Goal: Information Seeking & Learning: Learn about a topic

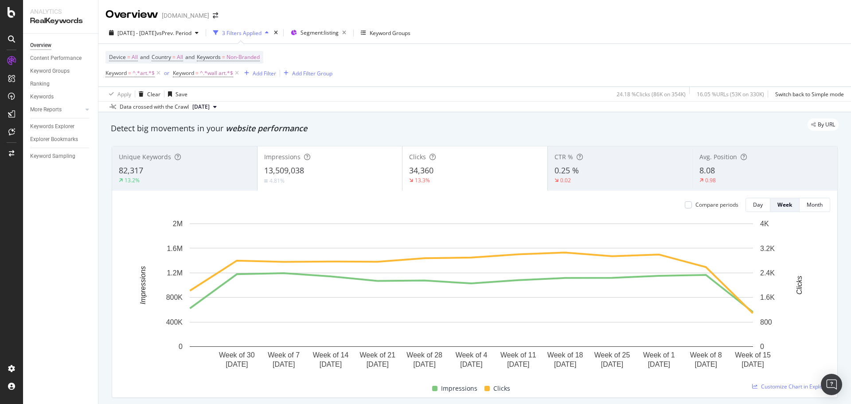
click at [153, 171] on div "82,317" at bounding box center [185, 171] width 132 height 12
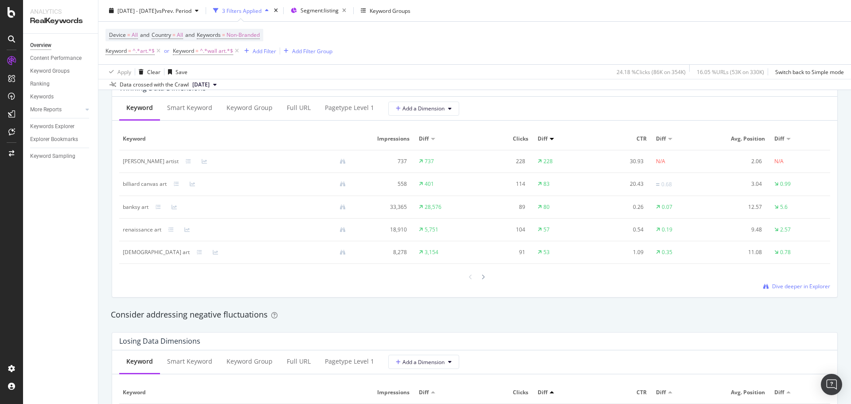
scroll to position [754, 0]
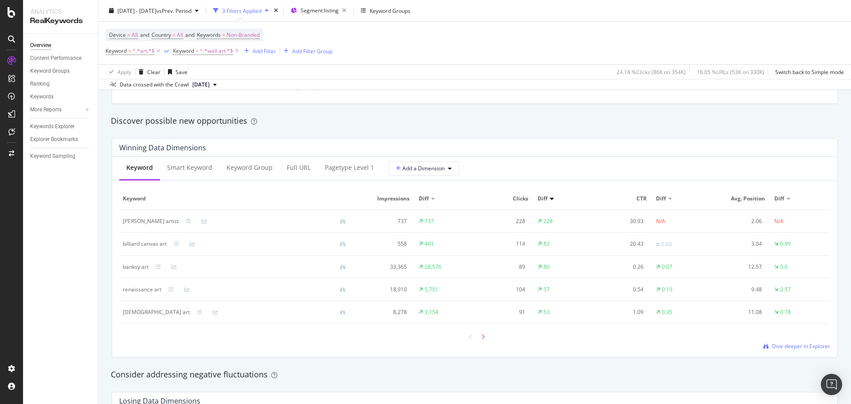
click at [481, 337] on icon at bounding box center [483, 336] width 4 height 5
drag, startPoint x: 142, startPoint y: 293, endPoint x: 550, endPoint y: 287, distance: 408.4
click at [550, 287] on tr "abstract art 47,912 19,797 63 33 0.13 0.02 18.21 6.96" at bounding box center [474, 289] width 711 height 23
click at [833, 287] on div "Winning Data Dimensions Keyword Smart Keyword Keyword Group Full URL pagetype L…" at bounding box center [474, 247] width 737 height 233
click at [481, 337] on div at bounding box center [483, 337] width 8 height 12
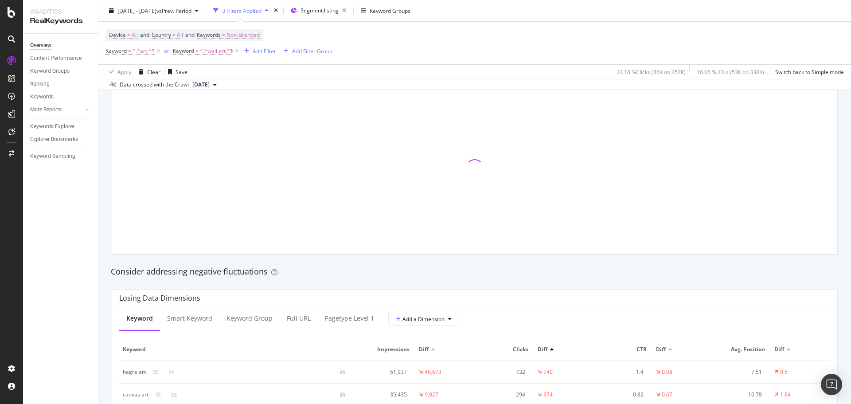
scroll to position [1064, 0]
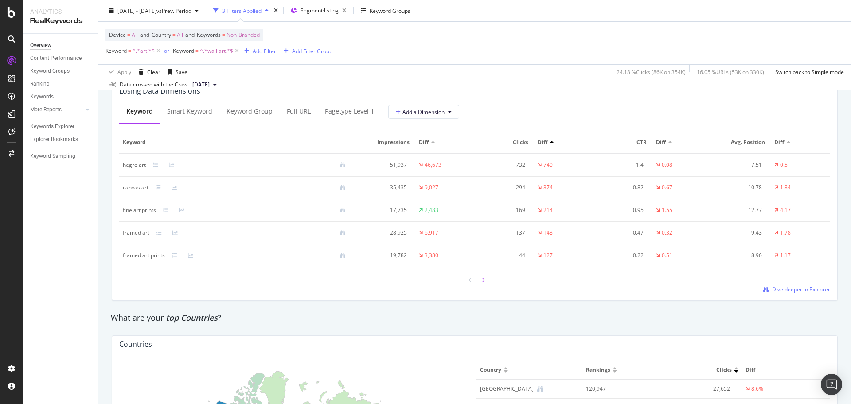
click at [481, 279] on icon at bounding box center [483, 280] width 4 height 5
click at [467, 283] on div at bounding box center [471, 280] width 8 height 12
click at [482, 278] on div at bounding box center [483, 280] width 8 height 12
click at [481, 280] on icon at bounding box center [483, 280] width 4 height 5
click at [469, 281] on icon at bounding box center [471, 281] width 4 height 5
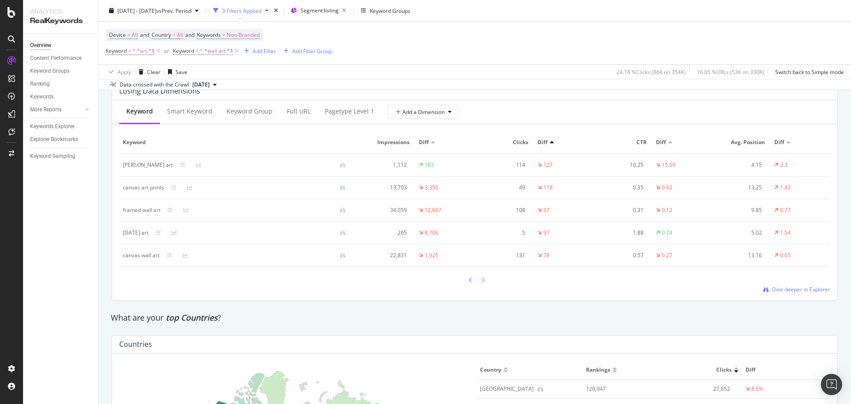
click at [467, 282] on div at bounding box center [471, 280] width 8 height 12
click at [481, 282] on icon at bounding box center [483, 280] width 4 height 5
click at [481, 281] on icon at bounding box center [483, 280] width 4 height 5
click at [481, 281] on icon at bounding box center [483, 281] width 4 height 5
click at [481, 280] on icon at bounding box center [483, 280] width 4 height 5
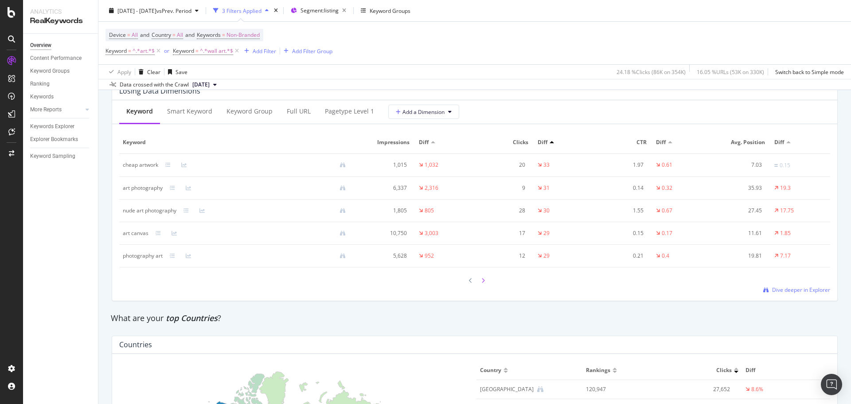
click at [481, 281] on icon at bounding box center [483, 280] width 4 height 5
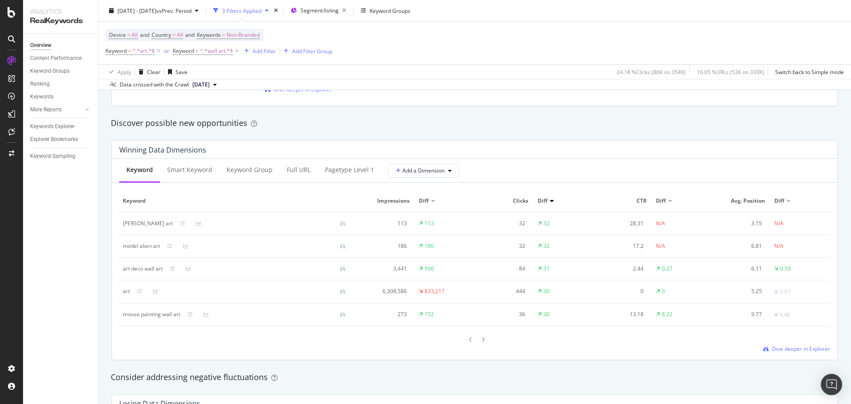
scroll to position [754, 0]
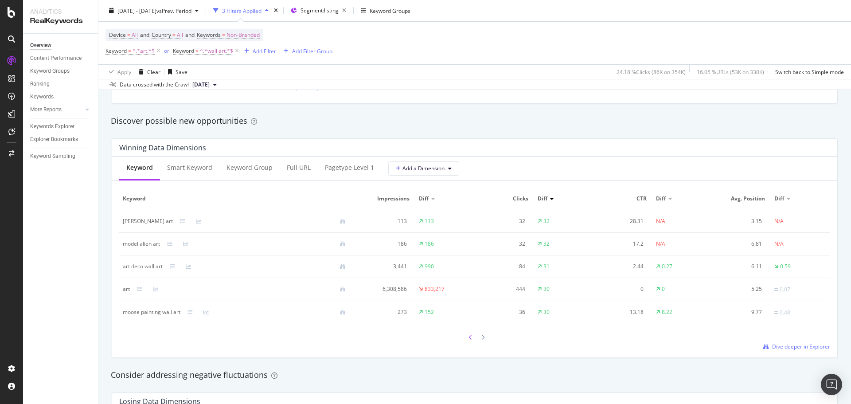
click at [469, 337] on icon at bounding box center [471, 337] width 4 height 5
click at [469, 337] on icon at bounding box center [471, 336] width 4 height 5
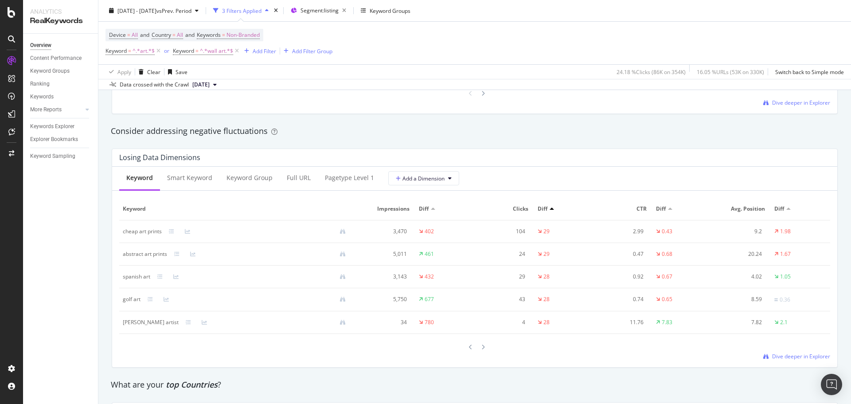
scroll to position [1020, 0]
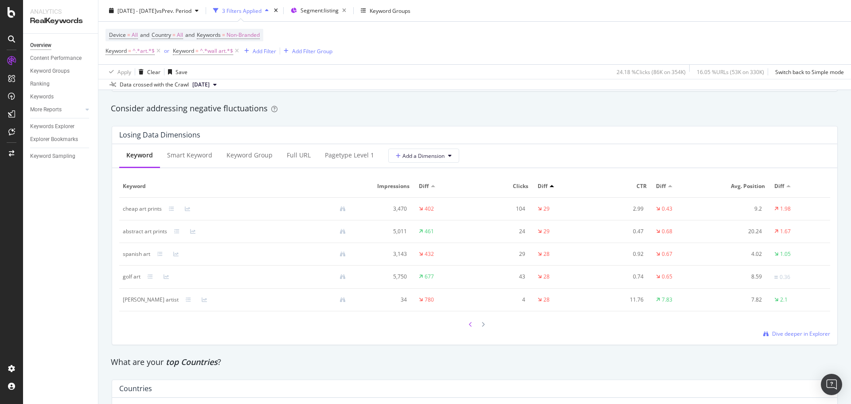
click at [467, 327] on div at bounding box center [471, 324] width 8 height 12
click at [469, 327] on icon at bounding box center [471, 325] width 4 height 5
click at [469, 324] on icon at bounding box center [471, 323] width 4 height 5
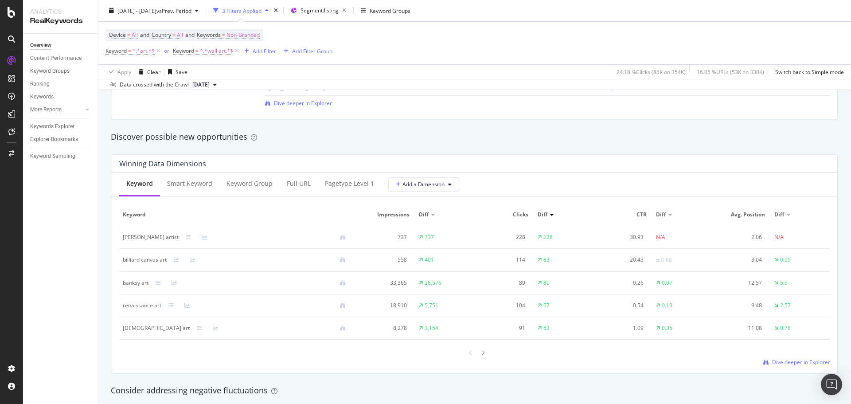
scroll to position [754, 0]
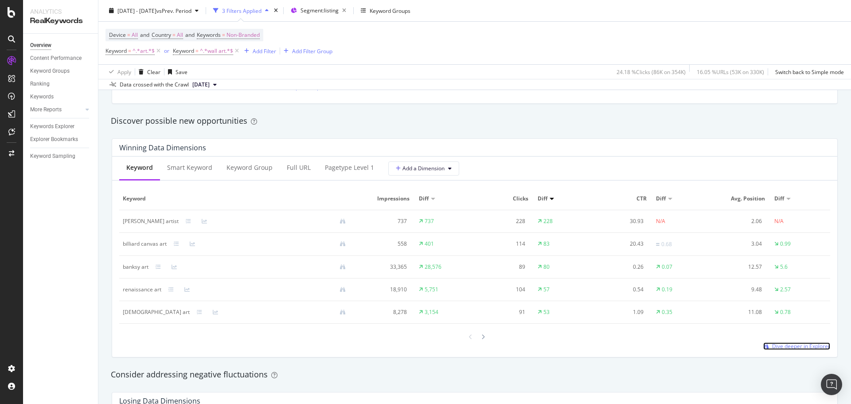
click at [796, 348] on span "Dive deeper in Explorer" at bounding box center [801, 346] width 58 height 8
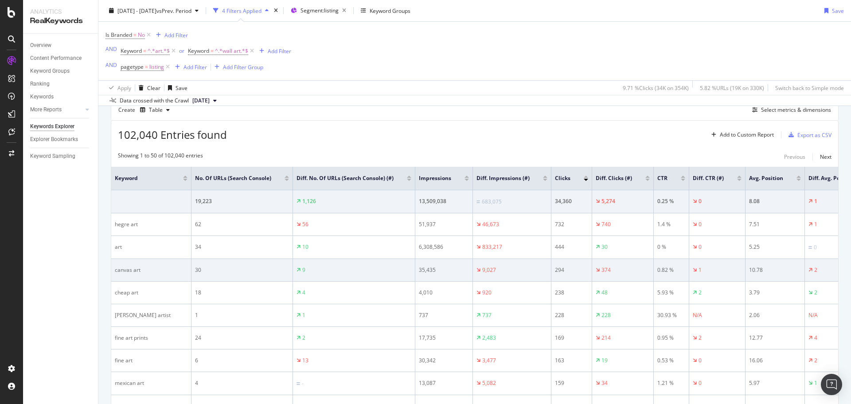
scroll to position [264, 0]
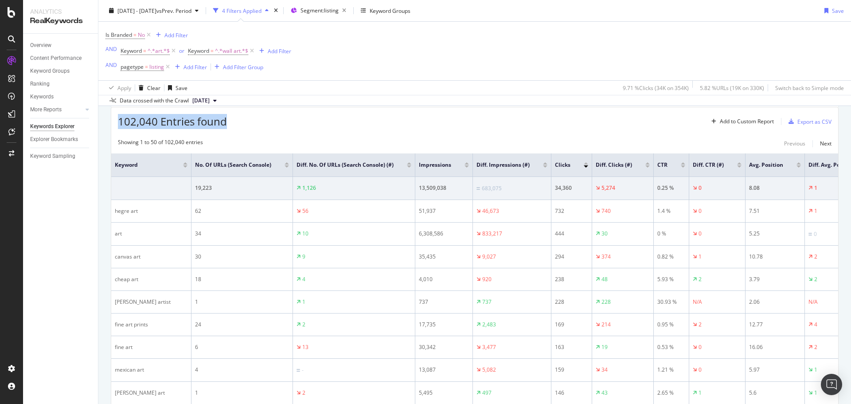
drag, startPoint x: 121, startPoint y: 126, endPoint x: 235, endPoint y: 120, distance: 115.0
click at [235, 120] on div "102,040 Entries found Add to Custom Report Export as CSV" at bounding box center [474, 118] width 727 height 22
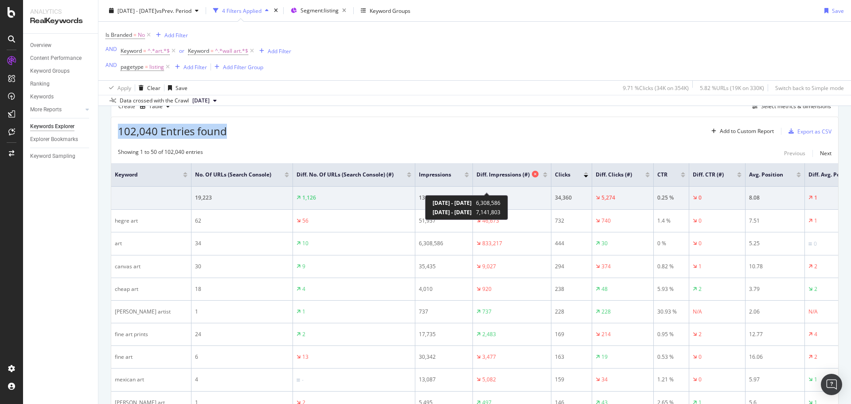
scroll to position [222, 0]
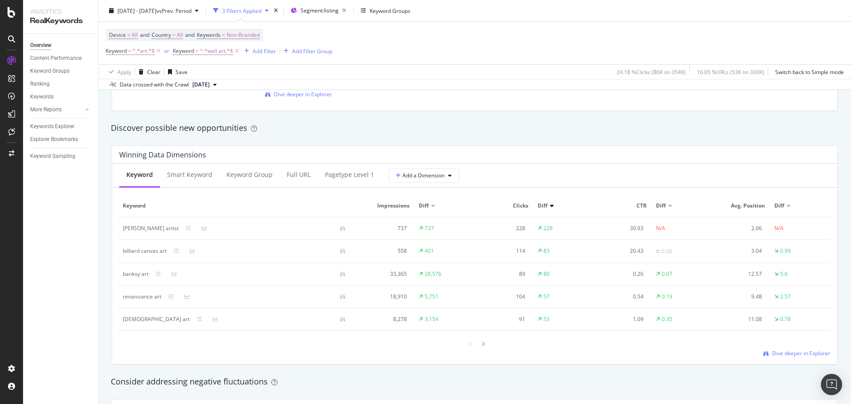
scroll to position [754, 0]
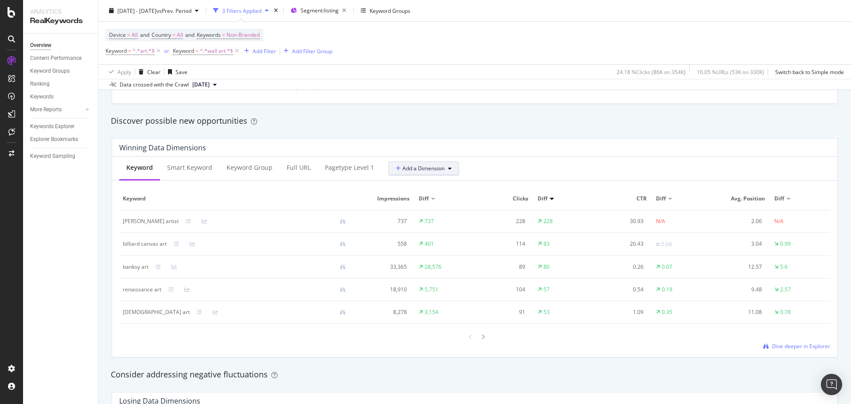
click at [444, 170] on button "Add a Dimension" at bounding box center [423, 168] width 71 height 14
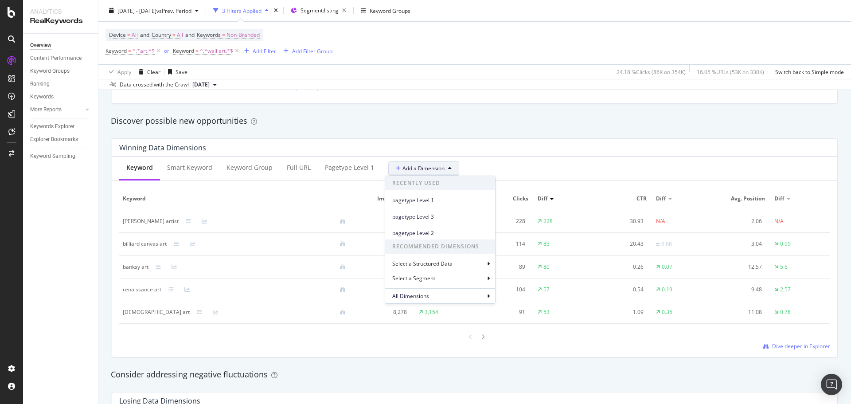
click at [485, 164] on div "Keyword Smart Keyword Keyword Group Full URL pagetype Level 1 Add a Dimension R…" at bounding box center [474, 169] width 725 height 24
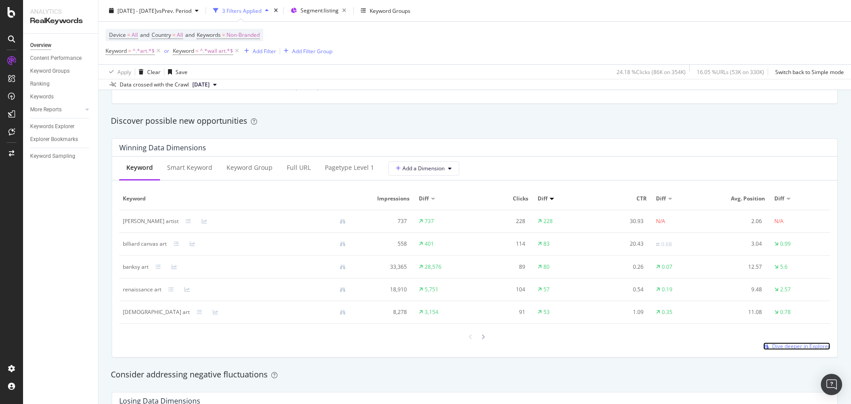
click at [796, 346] on span "Dive deeper in Explorer" at bounding box center [801, 346] width 58 height 8
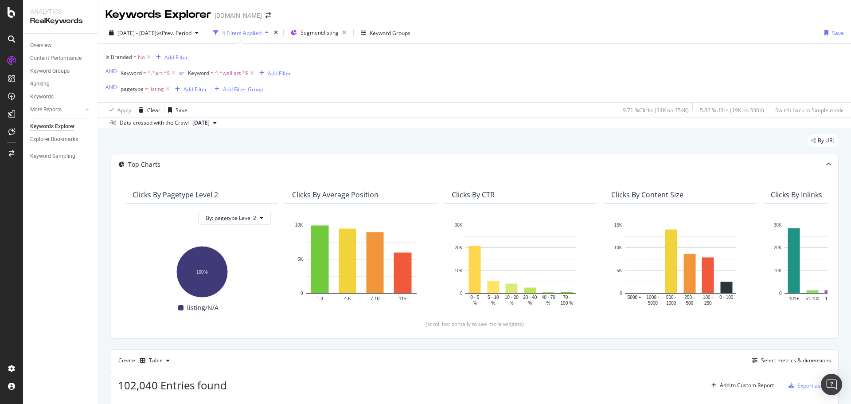
click at [188, 89] on div "Add Filter" at bounding box center [195, 90] width 23 height 8
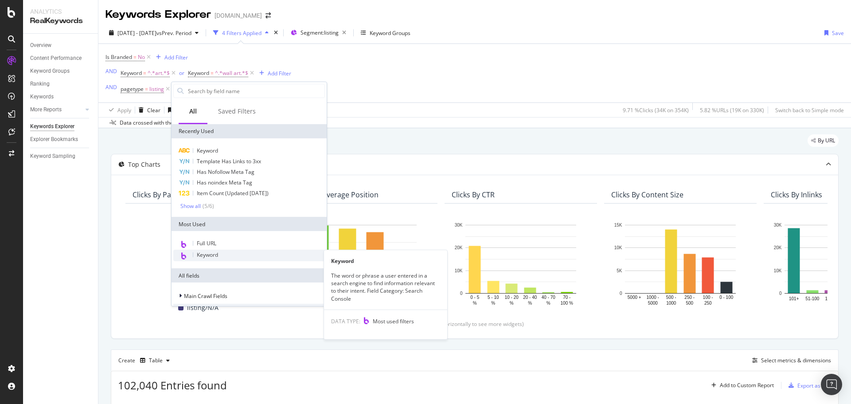
click at [212, 259] on div "Keyword" at bounding box center [249, 256] width 152 height 12
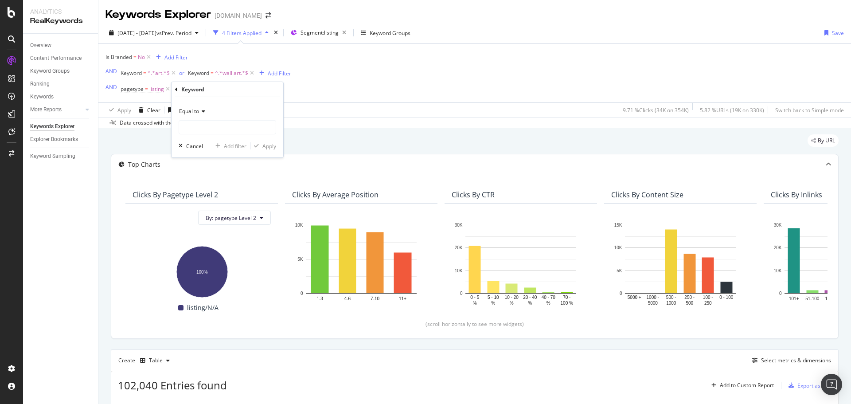
click at [198, 108] on span "Equal to" at bounding box center [189, 111] width 20 height 8
click at [335, 93] on div "Is Branded = No Add Filter AND Keyword = ^.*art.*$ or Keyword = ^.*wall art.*$ …" at bounding box center [475, 73] width 739 height 59
click at [258, 89] on icon at bounding box center [258, 89] width 8 height 9
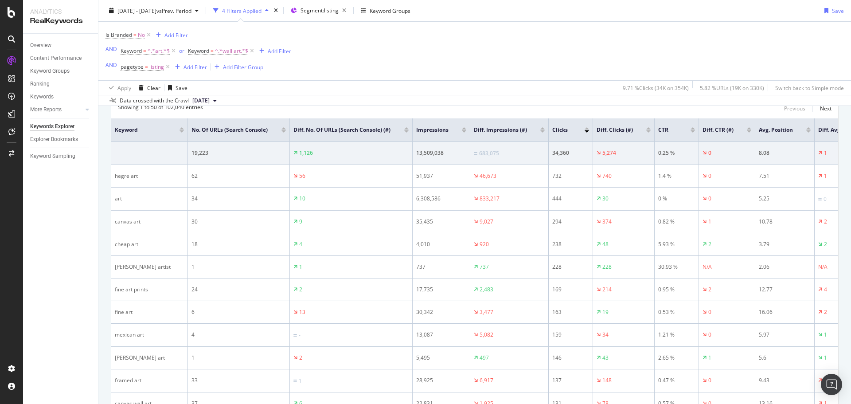
scroll to position [222, 0]
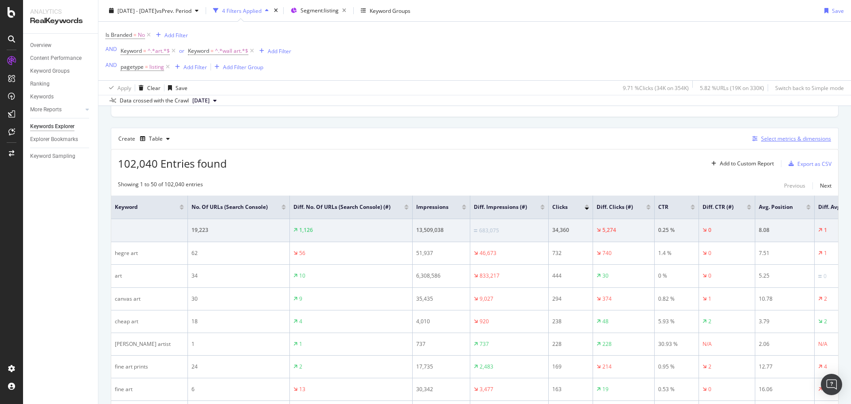
click at [794, 141] on div "Select metrics & dimensions" at bounding box center [796, 139] width 70 height 8
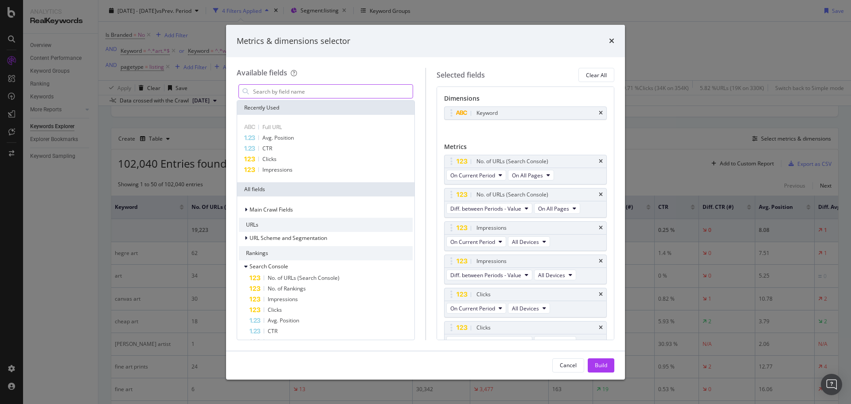
click at [307, 93] on input "modal" at bounding box center [332, 91] width 160 height 13
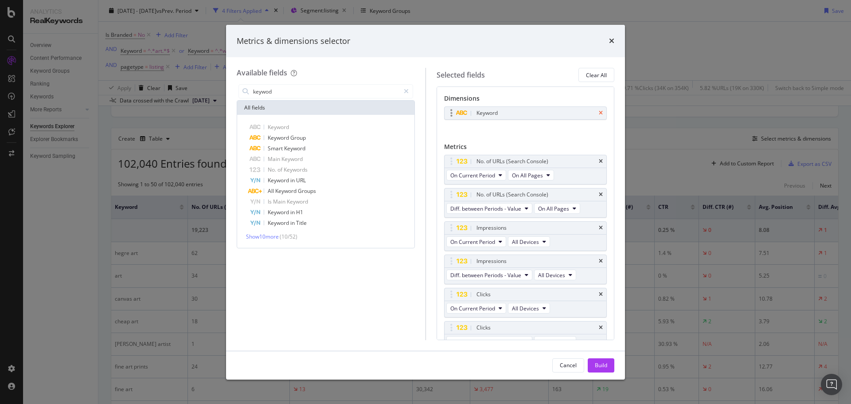
type input "keywod"
click at [599, 114] on icon "times" at bounding box center [601, 112] width 4 height 5
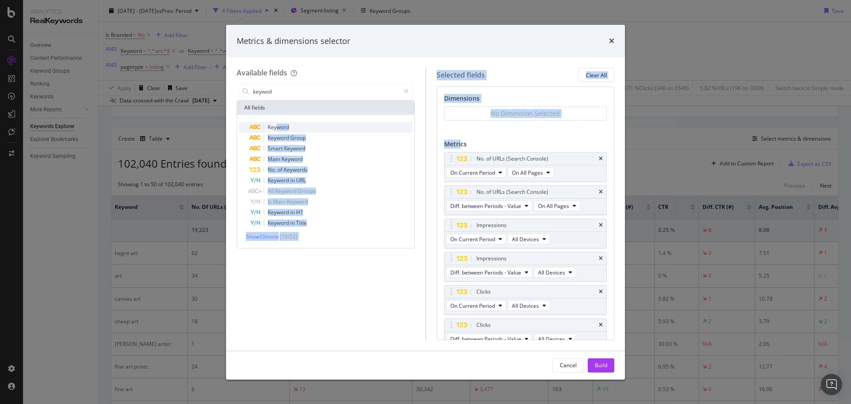
drag, startPoint x: 278, startPoint y: 128, endPoint x: 390, endPoint y: 132, distance: 112.7
click at [435, 138] on div "Available fields keywod All fields Keyword Keyword Group Smart Keyword Main Key…" at bounding box center [426, 204] width 378 height 272
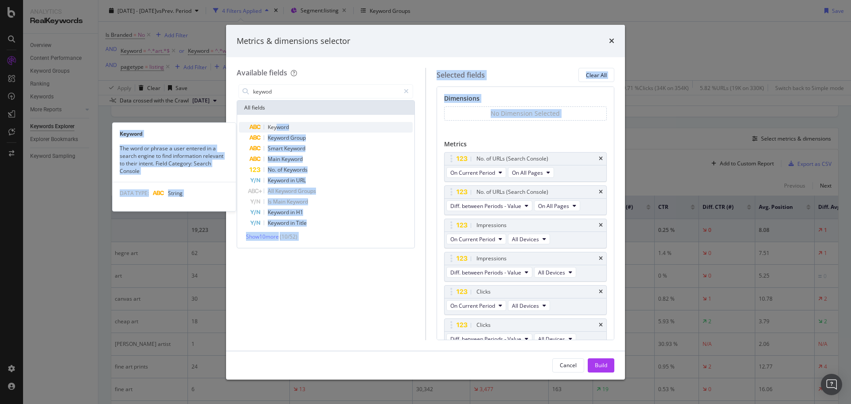
click at [372, 126] on div "Keyword" at bounding box center [331, 127] width 163 height 11
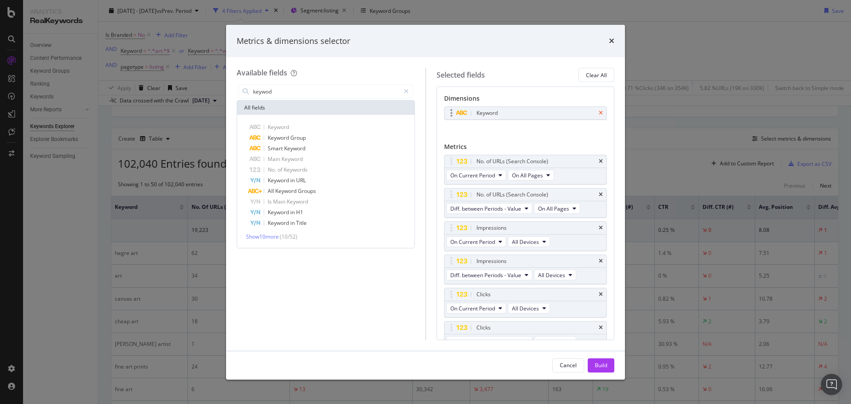
click at [599, 113] on icon "times" at bounding box center [601, 112] width 4 height 5
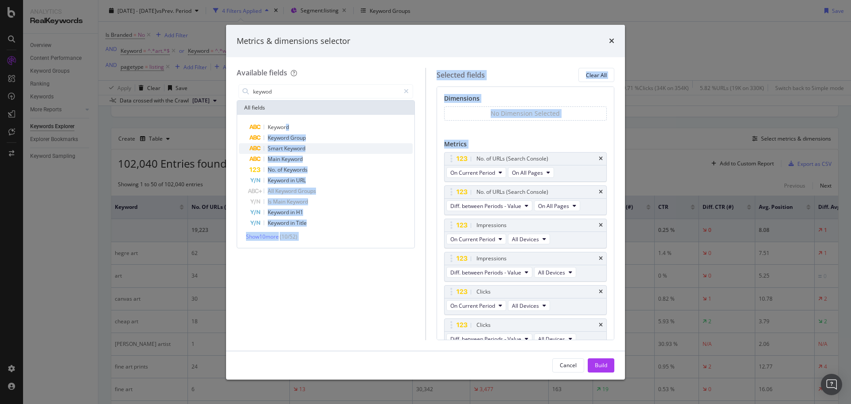
drag, startPoint x: 368, startPoint y: 136, endPoint x: 380, endPoint y: 145, distance: 14.9
click at [399, 149] on div "Keyword Keyword Group Smart Keyword Main Keyword No. of Keywords Keyword in URL…" at bounding box center [326, 175] width 174 height 106
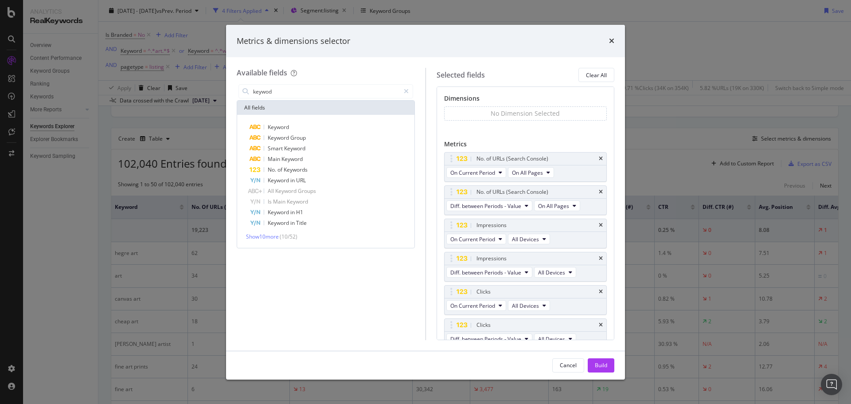
drag, startPoint x: 322, startPoint y: 301, endPoint x: 322, endPoint y: 290, distance: 11.5
click at [322, 301] on div "keywod All fields Keyword Keyword Group Smart Keyword Main Keyword No. of Keywo…" at bounding box center [326, 210] width 178 height 257
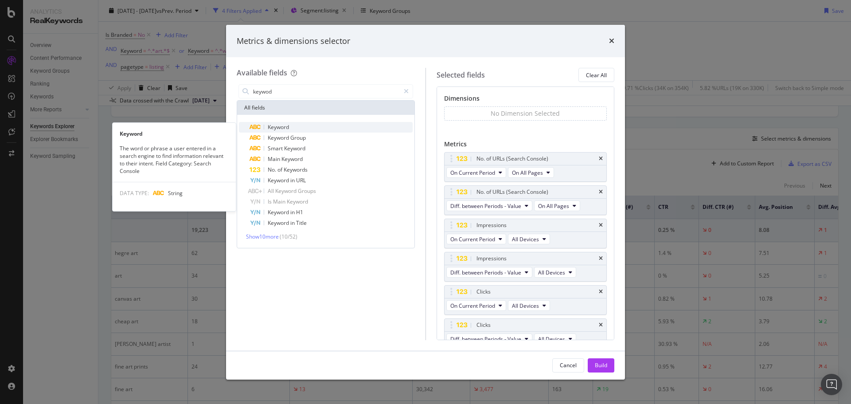
click at [282, 128] on span "Keyword" at bounding box center [278, 127] width 21 height 8
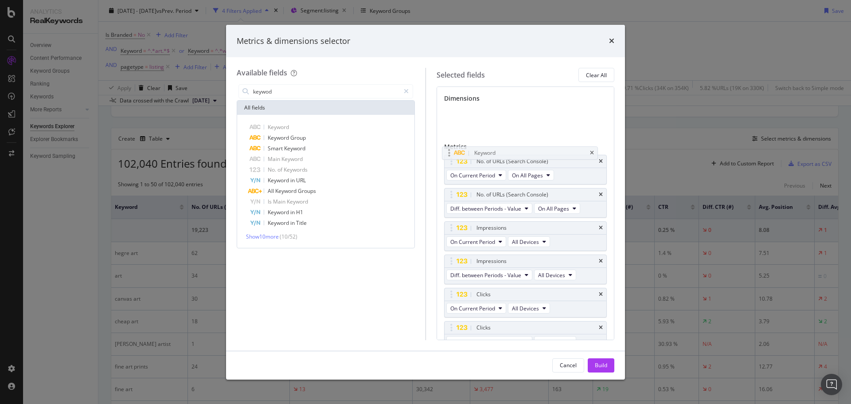
drag, startPoint x: 500, startPoint y: 114, endPoint x: 498, endPoint y: 153, distance: 39.5
click at [498, 153] on body "Analytics RealKeywords Overview Content Performance Keyword Groups Ranking Keyw…" at bounding box center [425, 202] width 851 height 404
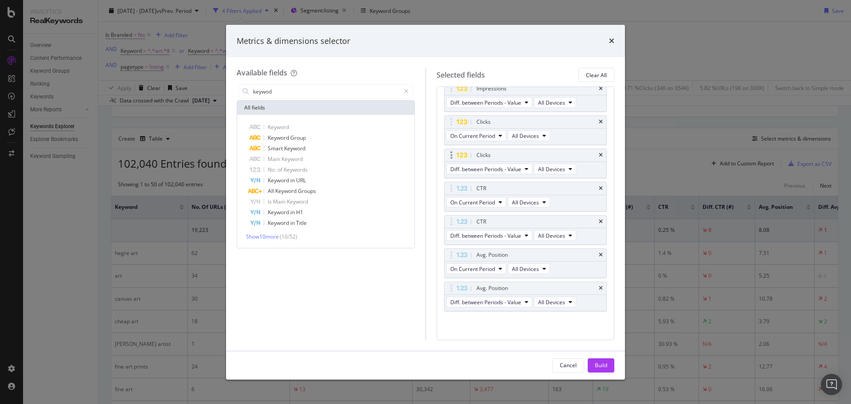
scroll to position [174, 0]
click at [524, 300] on button "Diff. between Periods - Value" at bounding box center [489, 300] width 86 height 11
click at [512, 333] on span "On Compared Period" at bounding box center [497, 333] width 86 height 8
click at [540, 302] on span "All Devices" at bounding box center [532, 301] width 27 height 8
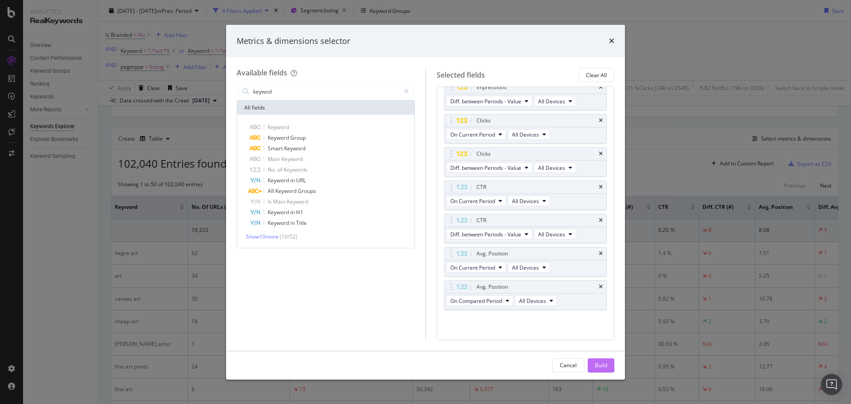
click at [597, 365] on div "Build" at bounding box center [601, 365] width 12 height 8
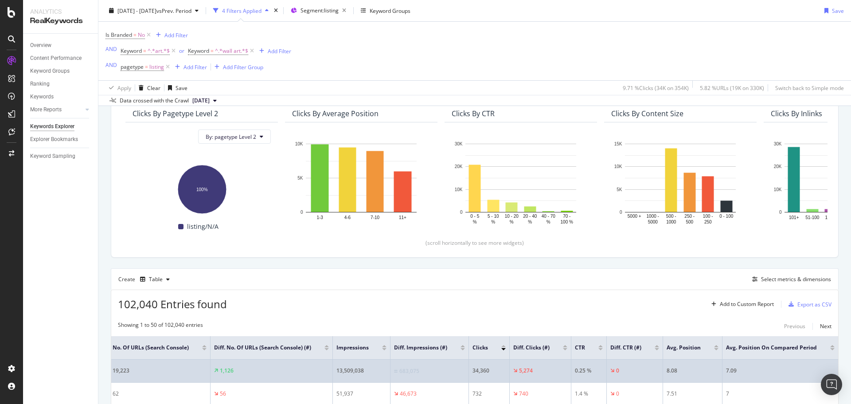
scroll to position [196, 0]
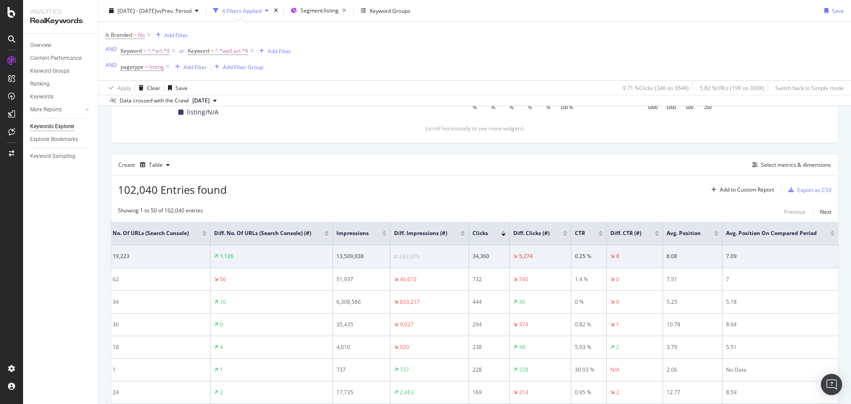
click at [830, 234] on div at bounding box center [832, 235] width 4 height 2
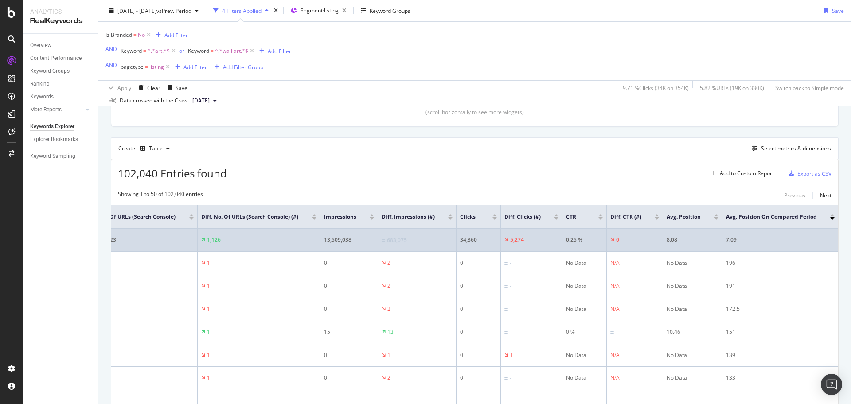
scroll to position [212, 0]
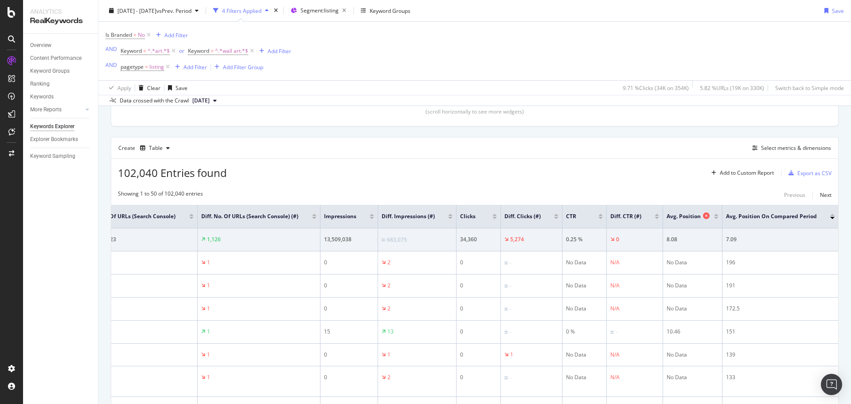
click at [672, 220] on span "Avg. Position" at bounding box center [684, 216] width 34 height 8
click at [198, 64] on div "Add Filter" at bounding box center [195, 67] width 23 height 8
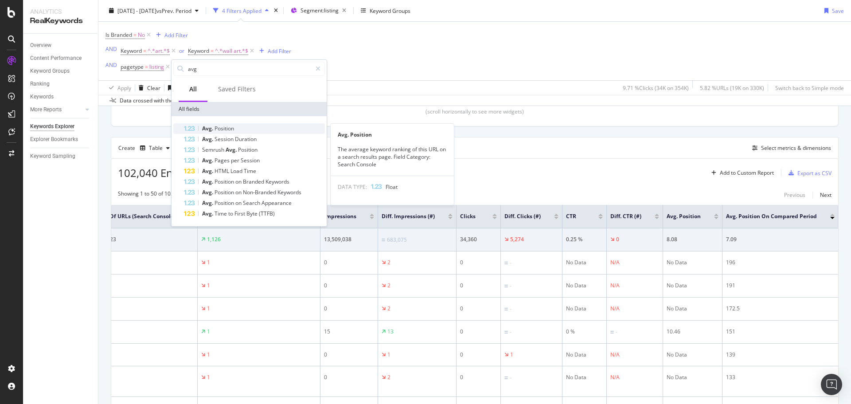
type input "avg"
click at [239, 129] on div "Avg. Position" at bounding box center [254, 128] width 141 height 11
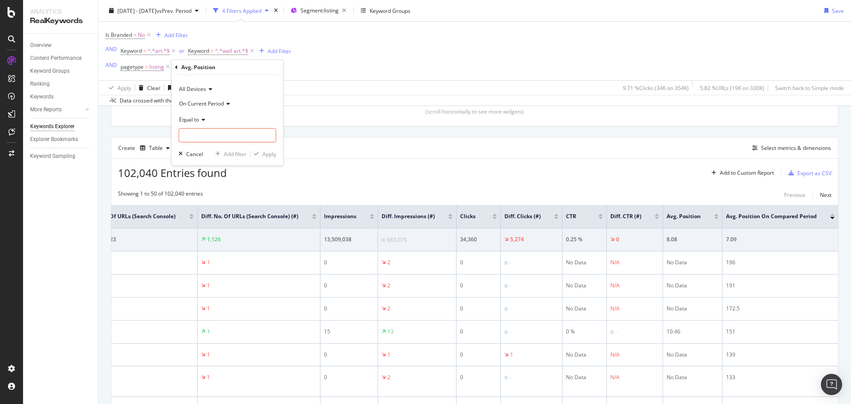
click at [221, 104] on span "On Current Period" at bounding box center [201, 104] width 45 height 8
click at [225, 137] on span "On Compared Period" at bounding box center [209, 133] width 52 height 8
click at [232, 135] on input "number" at bounding box center [228, 135] width 98 height 14
click at [253, 136] on input "number" at bounding box center [228, 135] width 98 height 14
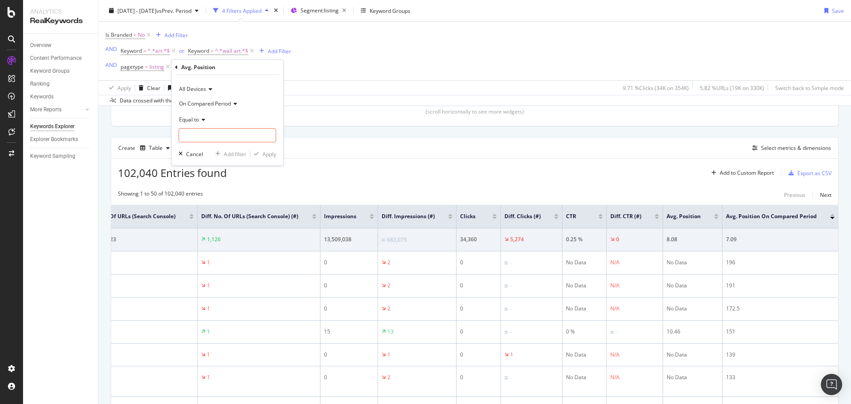
click at [200, 121] on icon at bounding box center [202, 119] width 6 height 5
click at [200, 140] on span "Equal to" at bounding box center [194, 138] width 22 height 8
click at [201, 138] on input "number" at bounding box center [228, 135] width 98 height 14
type input "3"
click at [202, 120] on icon at bounding box center [202, 119] width 6 height 5
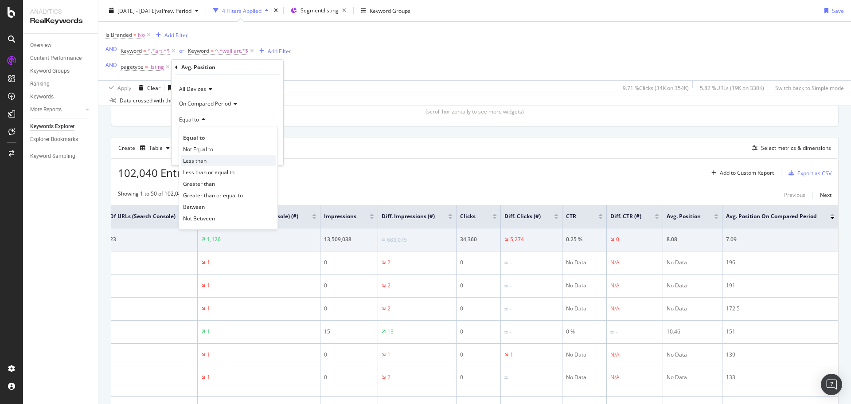
click at [204, 160] on span "Less than" at bounding box center [194, 161] width 23 height 8
click at [205, 139] on input "number" at bounding box center [228, 135] width 98 height 14
type input ".01"
click at [268, 154] on div "Apply" at bounding box center [269, 154] width 14 height 8
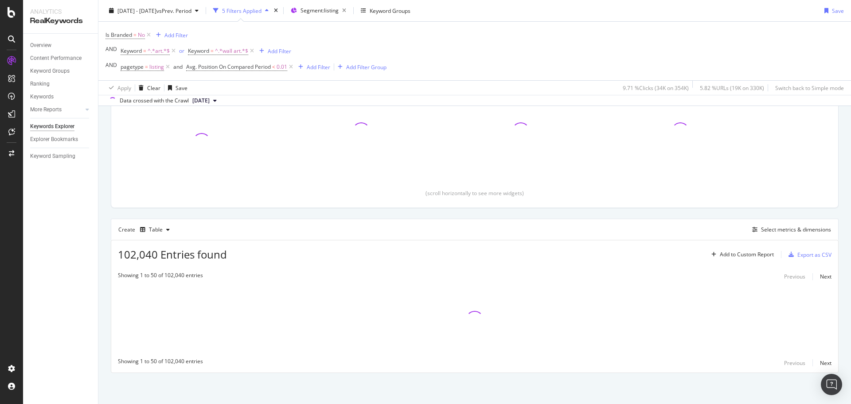
scroll to position [131, 0]
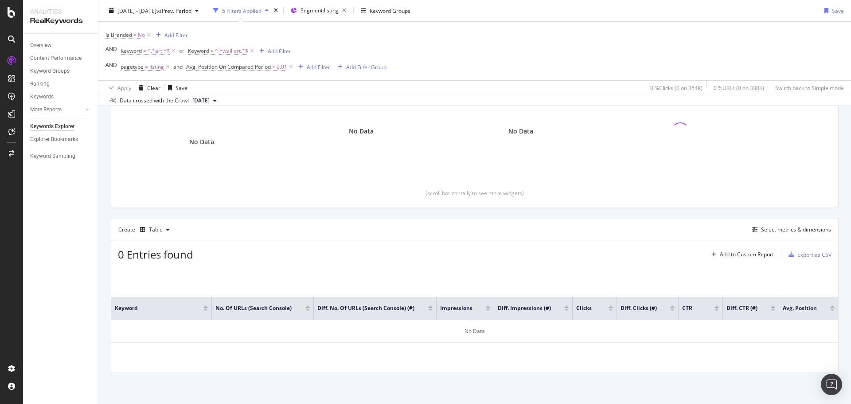
click at [254, 67] on span "Avg. Position On Compared Period" at bounding box center [228, 67] width 85 height 8
drag, startPoint x: 211, startPoint y: 131, endPoint x: 184, endPoint y: 128, distance: 27.6
click at [184, 128] on body "Analytics RealKeywords Overview Content Performance Keyword Groups Ranking Keyw…" at bounding box center [425, 202] width 851 height 404
drag, startPoint x: 216, startPoint y: 138, endPoint x: 195, endPoint y: 136, distance: 21.4
click at [195, 136] on input "0.01" at bounding box center [242, 134] width 98 height 14
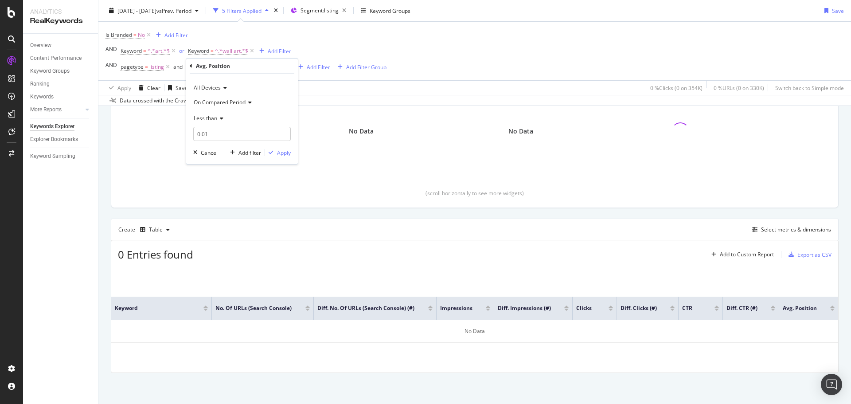
click at [213, 118] on span "Less than" at bounding box center [205, 118] width 23 height 8
click at [223, 181] on span "Greater than" at bounding box center [214, 183] width 32 height 8
drag, startPoint x: 207, startPoint y: 137, endPoint x: 190, endPoint y: 137, distance: 17.3
click at [190, 137] on div "All Devices On Compared Period Greater than 0.01 Cancel Add filter Apply" at bounding box center [242, 119] width 112 height 90
type input "200"
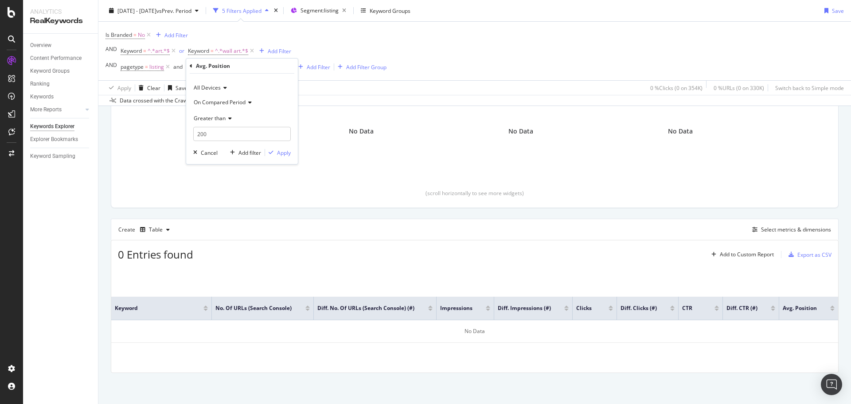
click at [291, 149] on div "All Devices On Compared Period Greater than 200 Cancel Add filter Apply" at bounding box center [242, 119] width 112 height 90
click at [286, 151] on div "Apply" at bounding box center [284, 153] width 14 height 8
click at [265, 64] on span "Avg. Position On Compared Period" at bounding box center [228, 67] width 85 height 8
click at [223, 118] on span "Greater than" at bounding box center [210, 118] width 32 height 8
click at [417, 56] on div "Is Branded = No Add Filter AND Keyword = ^.*art.*$ or Keyword = ^.*wall art.*$ …" at bounding box center [475, 51] width 739 height 59
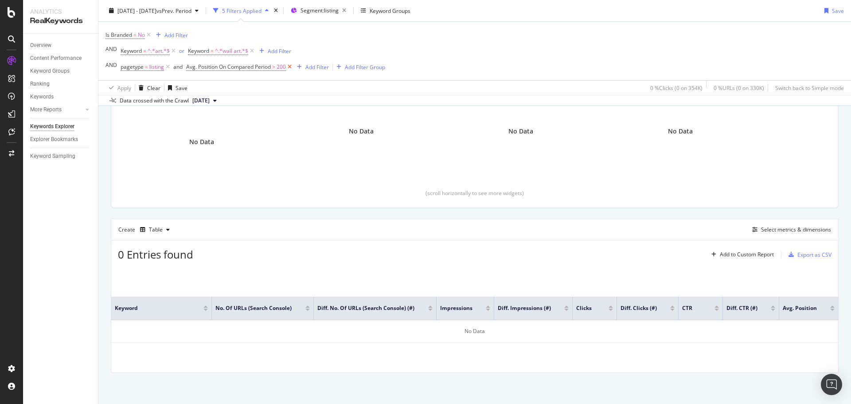
click at [290, 66] on icon at bounding box center [290, 67] width 8 height 9
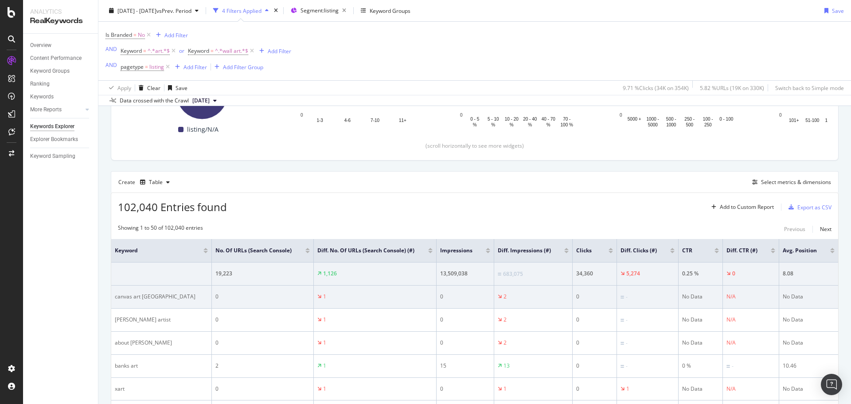
scroll to position [168, 0]
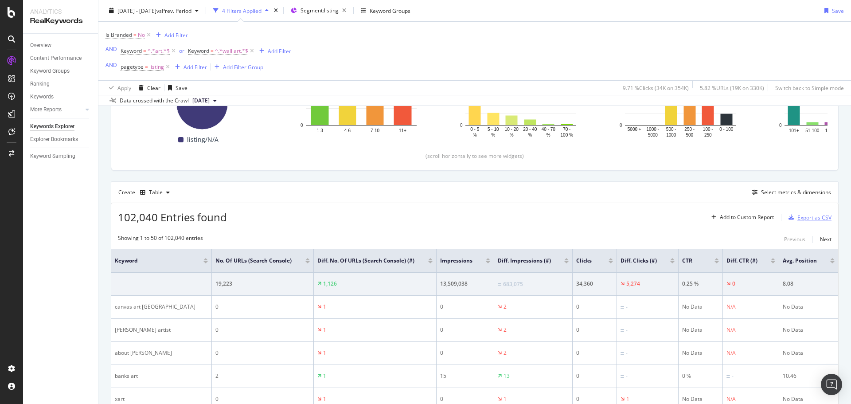
click at [803, 215] on div "Export as CSV" at bounding box center [815, 218] width 34 height 8
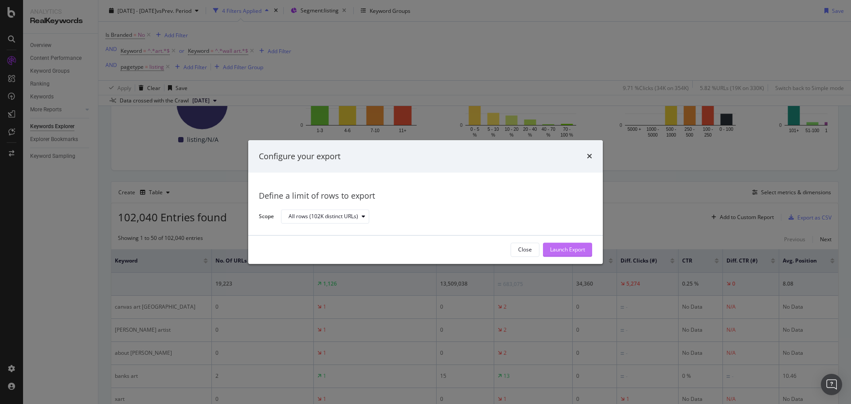
click at [572, 247] on div "Launch Export" at bounding box center [567, 250] width 35 height 8
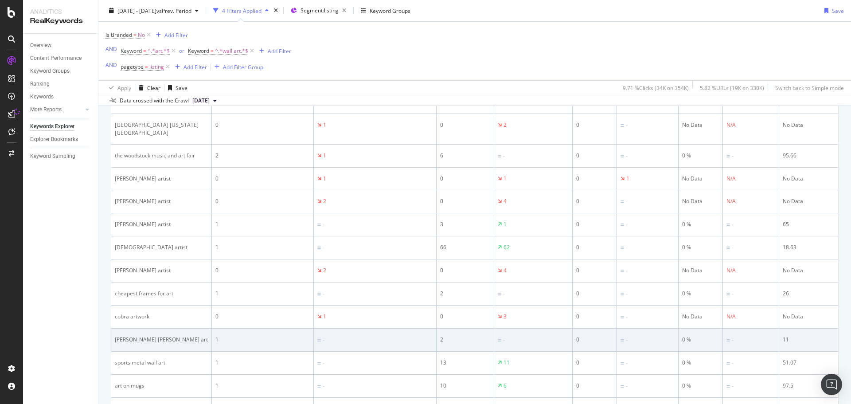
scroll to position [523, 0]
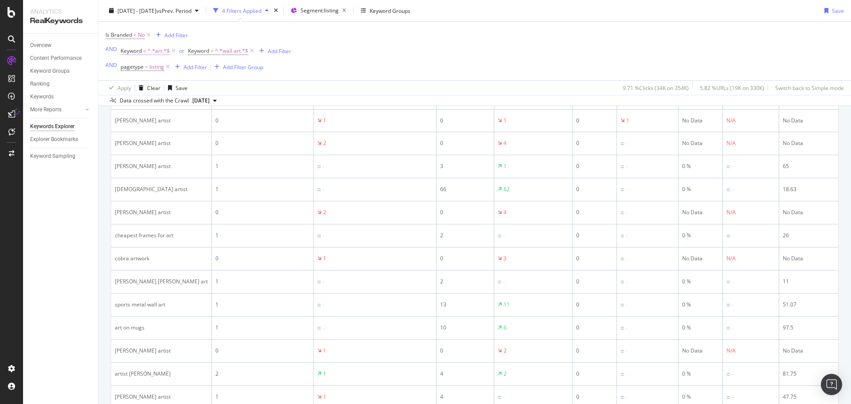
click at [142, 51] on span "Keyword = ^.*art.*$" at bounding box center [145, 51] width 49 height 8
click at [149, 70] on span "Contains" at bounding box center [139, 72] width 22 height 8
click at [356, 50] on div "Is Branded = No Add Filter AND Keyword = ^.*art.*$ or Keyword = ^.*wall art.*$ …" at bounding box center [475, 51] width 739 height 59
click at [277, 51] on div "Add Filter" at bounding box center [279, 51] width 23 height 8
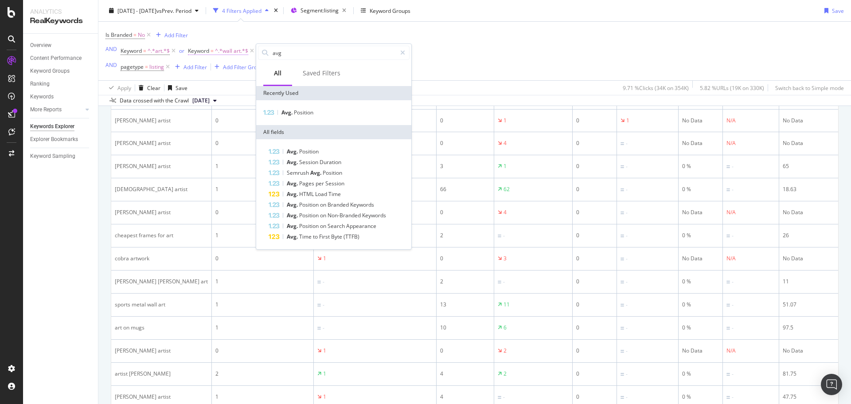
drag, startPoint x: 245, startPoint y: 53, endPoint x: 232, endPoint y: 53, distance: 12.4
click at [233, 53] on body "Analytics RealKeywords Overview Content Performance Keyword Groups Ranking Keyw…" at bounding box center [425, 202] width 851 height 404
type input "a"
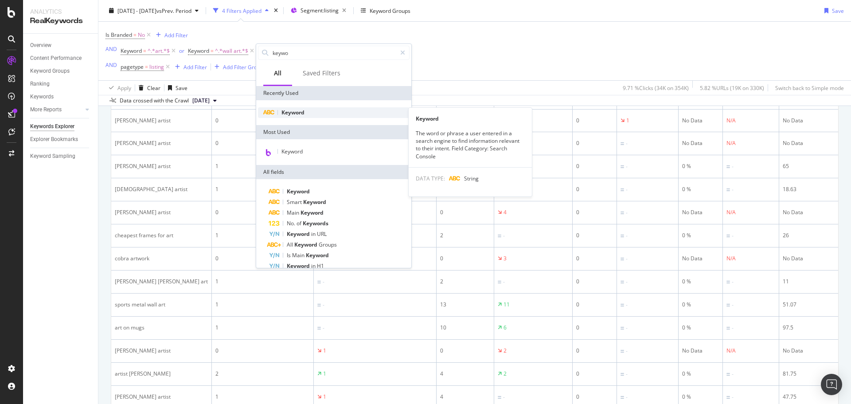
type input "keywo"
click at [298, 109] on span "Keyword" at bounding box center [293, 113] width 23 height 8
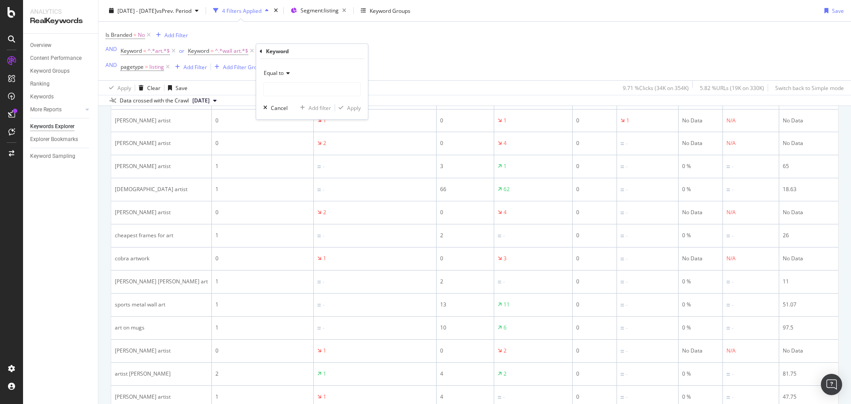
click at [280, 70] on span "Equal to" at bounding box center [274, 73] width 20 height 8
click at [290, 168] on div "Doesn't contain" at bounding box center [313, 172] width 95 height 12
click at [309, 91] on input "text" at bounding box center [312, 89] width 97 height 14
type input "artist"
click at [352, 108] on div "Apply" at bounding box center [354, 108] width 14 height 8
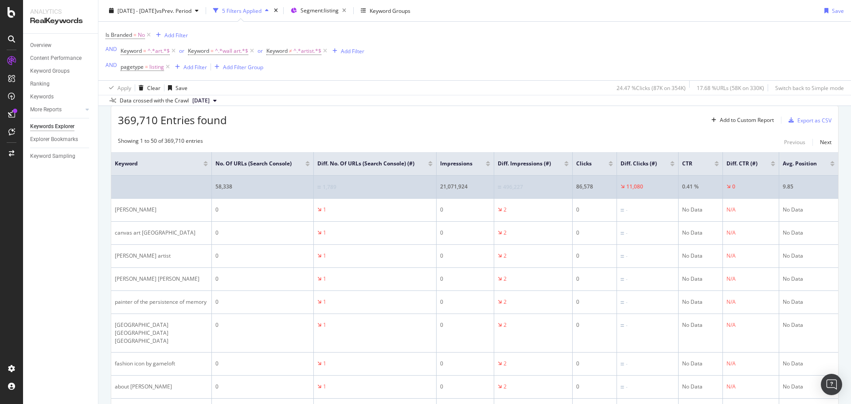
scroll to position [257, 0]
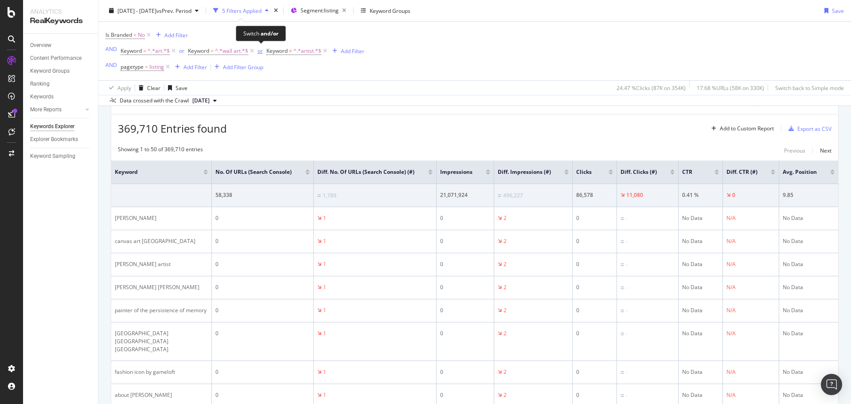
click at [260, 51] on div "or" at bounding box center [260, 51] width 5 height 8
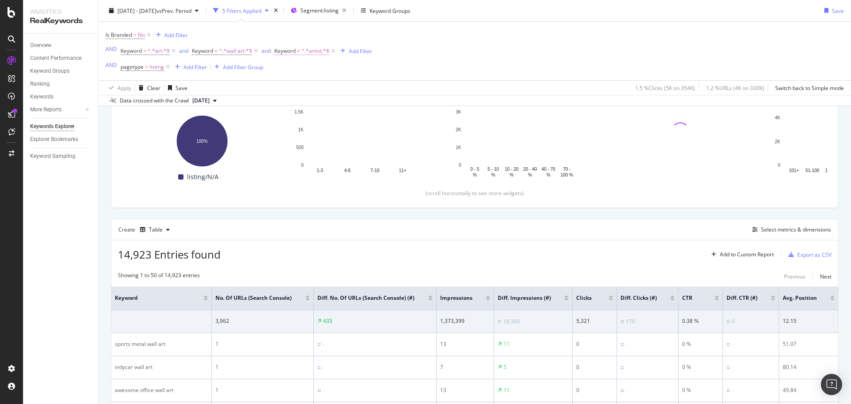
scroll to position [257, 0]
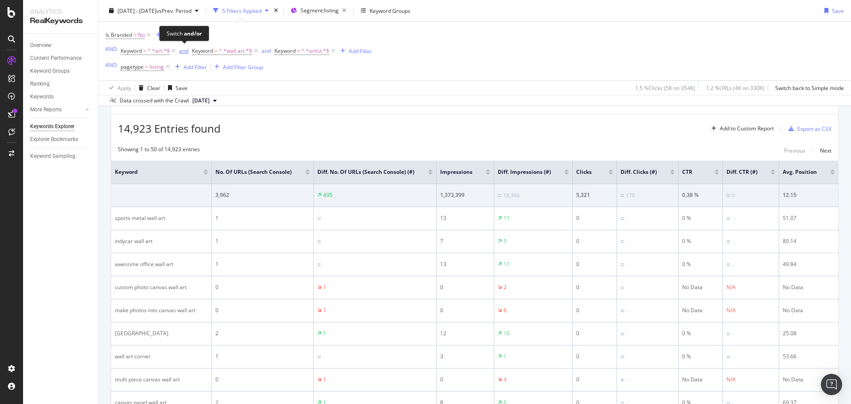
click at [184, 50] on div "and" at bounding box center [183, 51] width 9 height 8
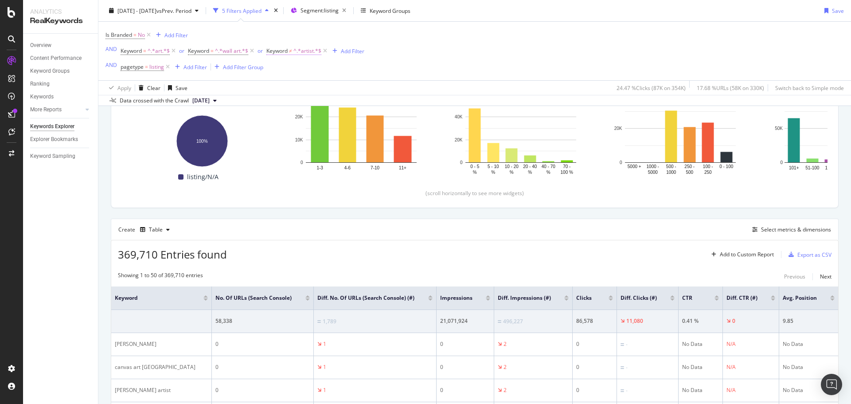
scroll to position [257, 0]
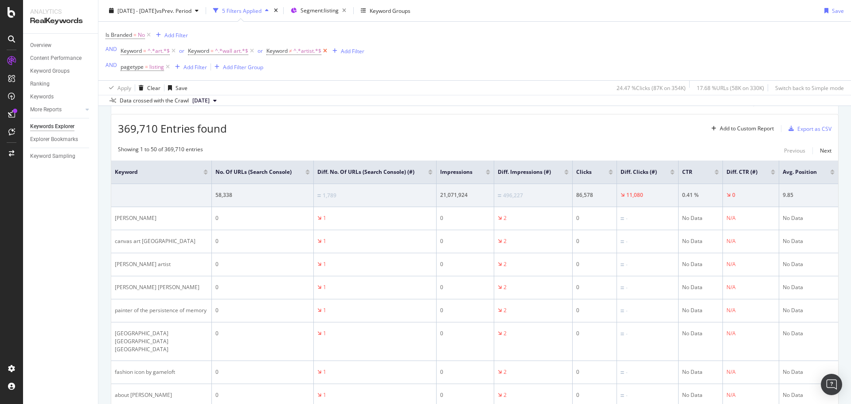
click at [325, 51] on icon at bounding box center [325, 51] width 8 height 9
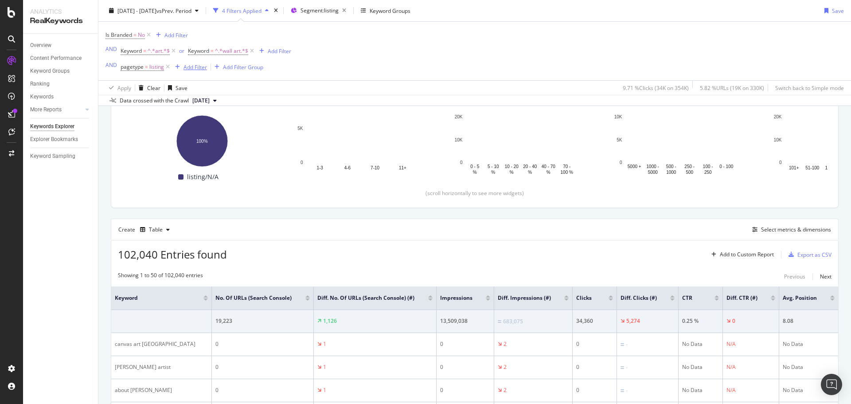
scroll to position [257, 0]
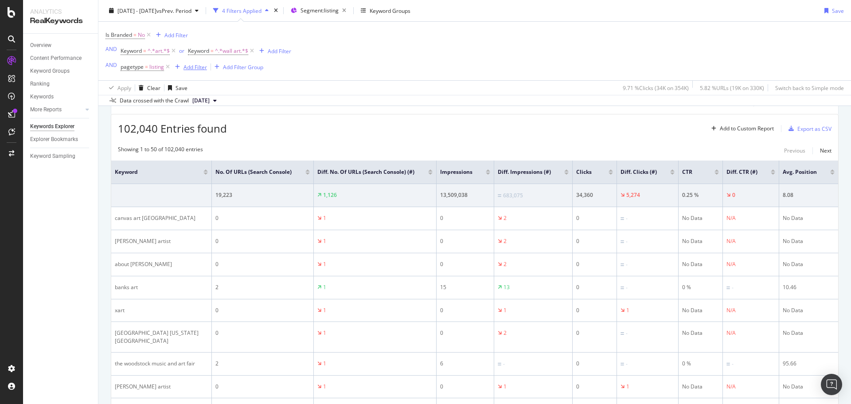
click at [186, 68] on div "Add Filter" at bounding box center [195, 67] width 23 height 8
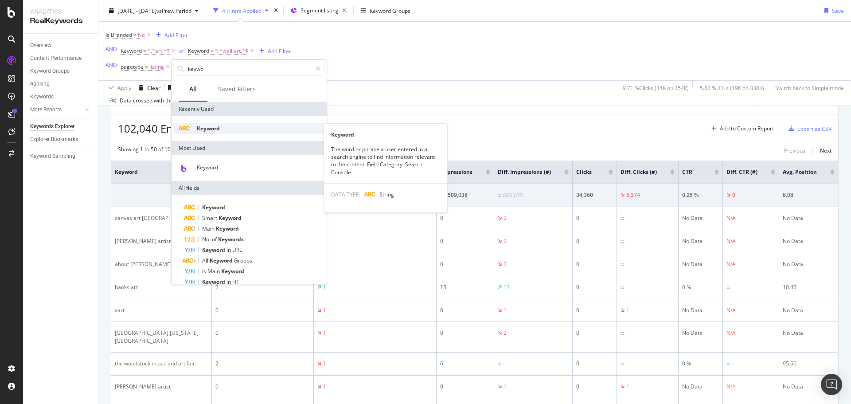
click at [208, 130] on span "Keyword" at bounding box center [208, 129] width 23 height 8
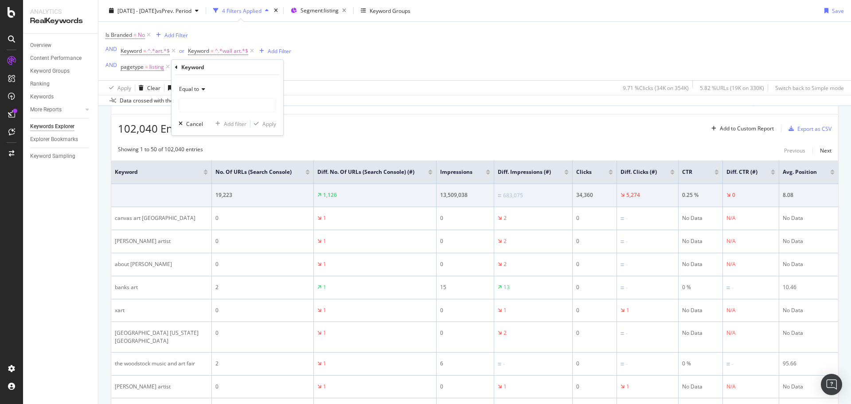
click at [201, 88] on icon at bounding box center [202, 88] width 6 height 5
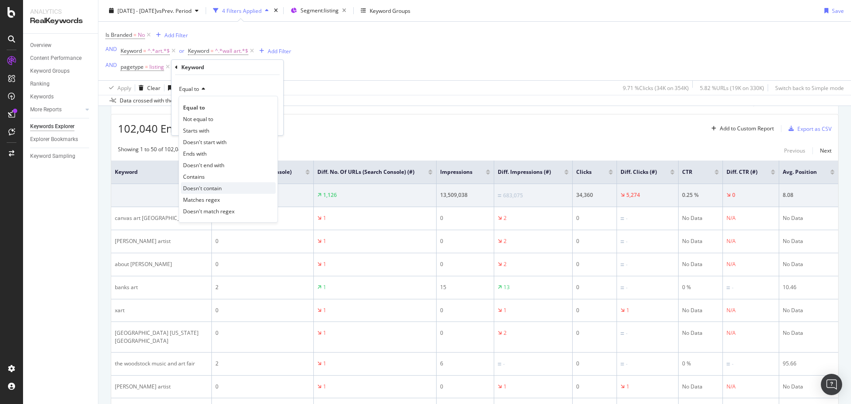
click at [210, 188] on span "Doesn't contain" at bounding box center [202, 188] width 39 height 8
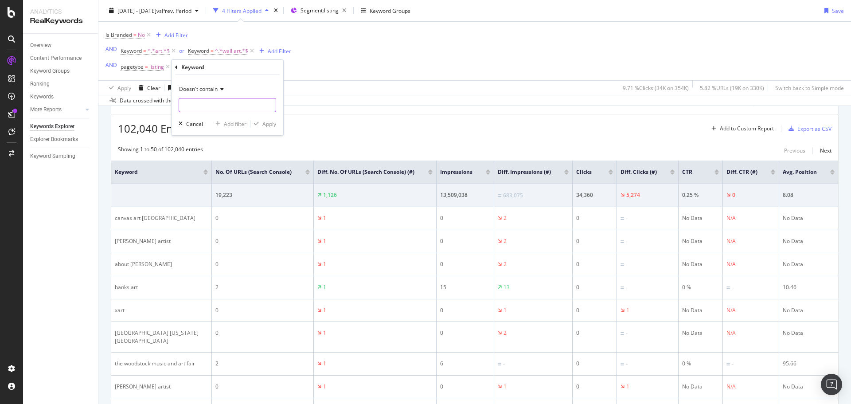
click at [203, 107] on input "text" at bounding box center [227, 105] width 97 height 14
type input "artist"
click at [273, 121] on div "Apply" at bounding box center [269, 124] width 14 height 8
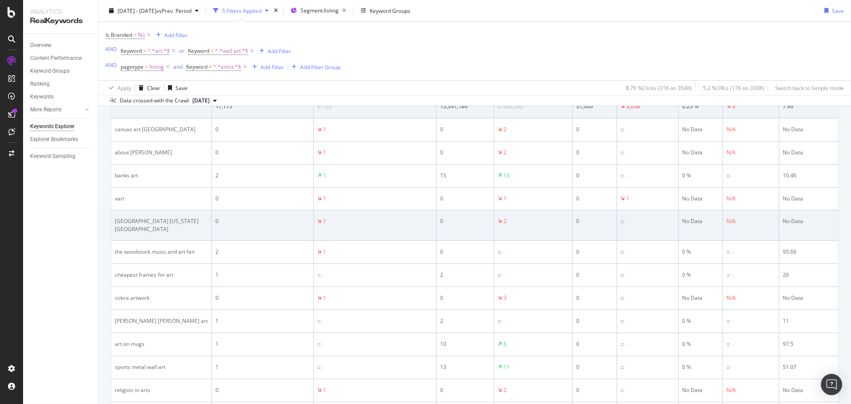
scroll to position [390, 0]
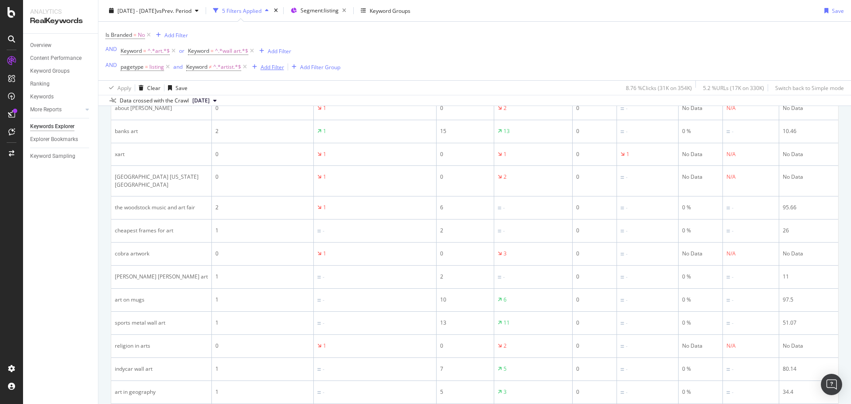
click at [271, 69] on div "Add Filter" at bounding box center [272, 67] width 23 height 8
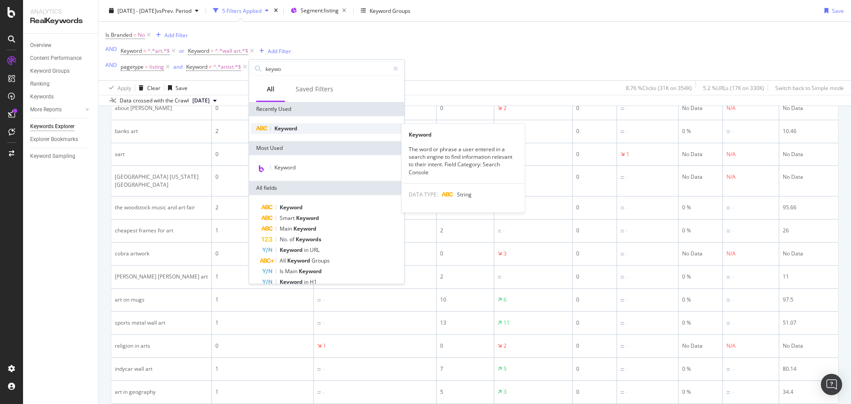
click at [309, 129] on div "Keyword" at bounding box center [327, 128] width 152 height 11
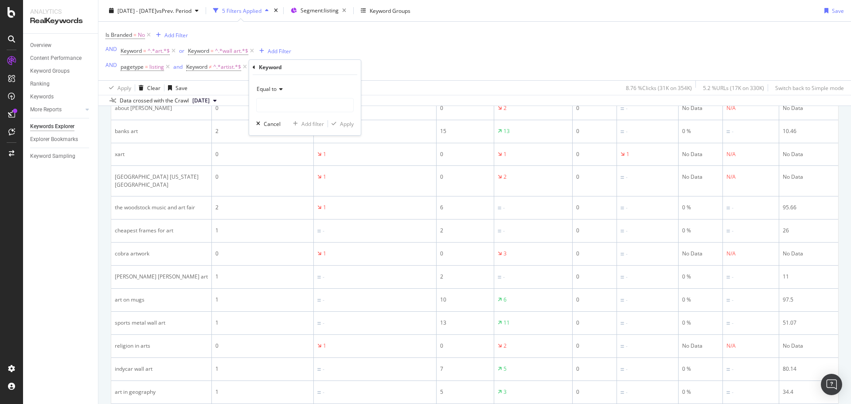
click at [272, 90] on span "Equal to" at bounding box center [267, 89] width 20 height 8
click at [290, 192] on div "Doesn't contain" at bounding box center [305, 188] width 95 height 12
click at [282, 103] on input "text" at bounding box center [305, 105] width 97 height 14
type input "arth"
click at [344, 125] on div "Apply" at bounding box center [347, 124] width 14 height 8
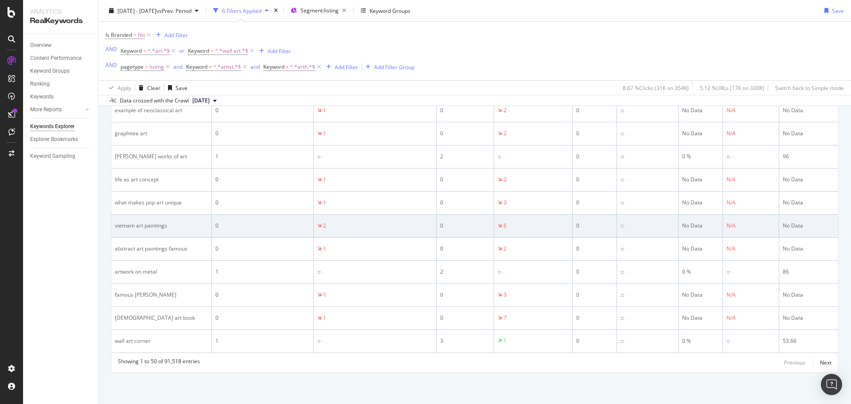
scroll to position [1276, 0]
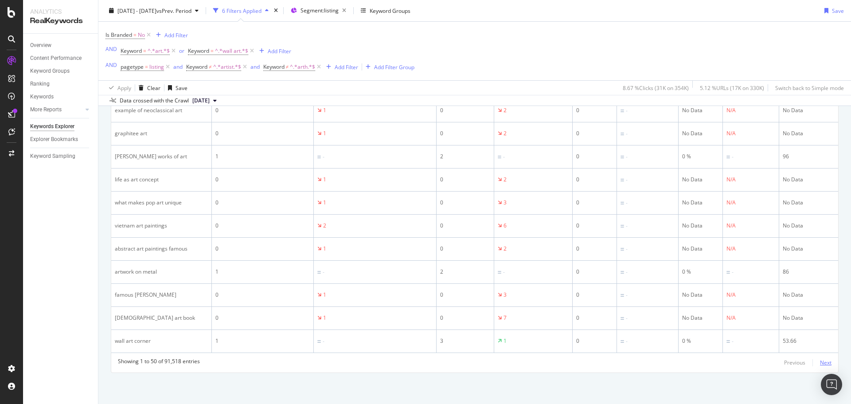
click at [820, 363] on div "Next" at bounding box center [826, 363] width 12 height 8
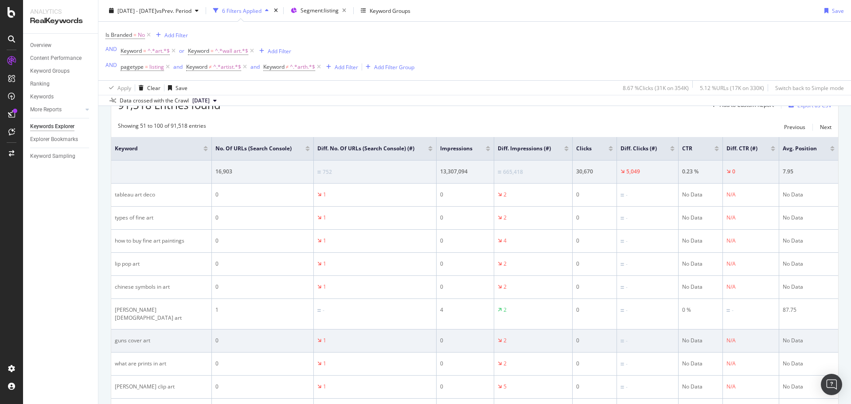
scroll to position [266, 0]
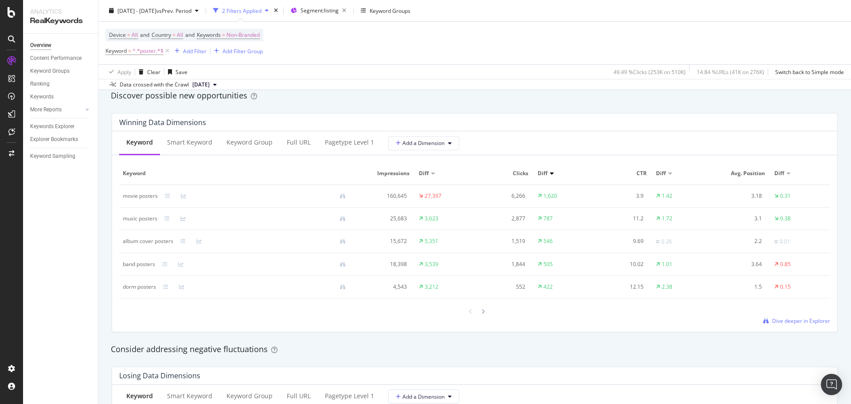
scroll to position [798, 0]
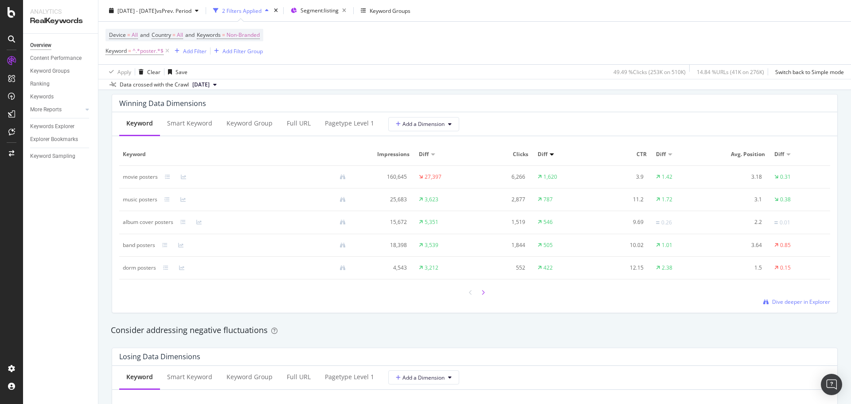
click at [479, 294] on div at bounding box center [483, 292] width 8 height 12
click at [481, 292] on icon at bounding box center [483, 292] width 4 height 5
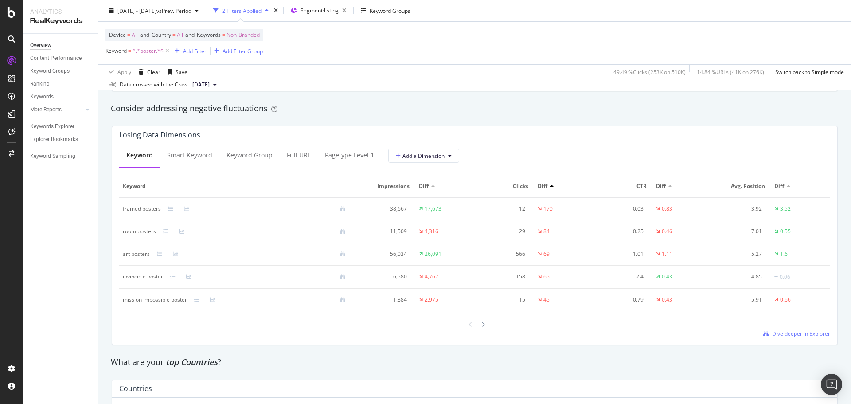
scroll to position [1020, 0]
click at [481, 325] on icon at bounding box center [483, 323] width 4 height 5
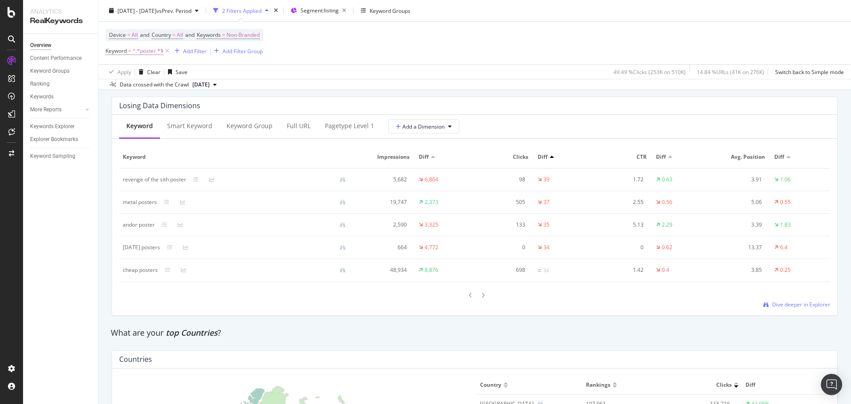
scroll to position [1064, 0]
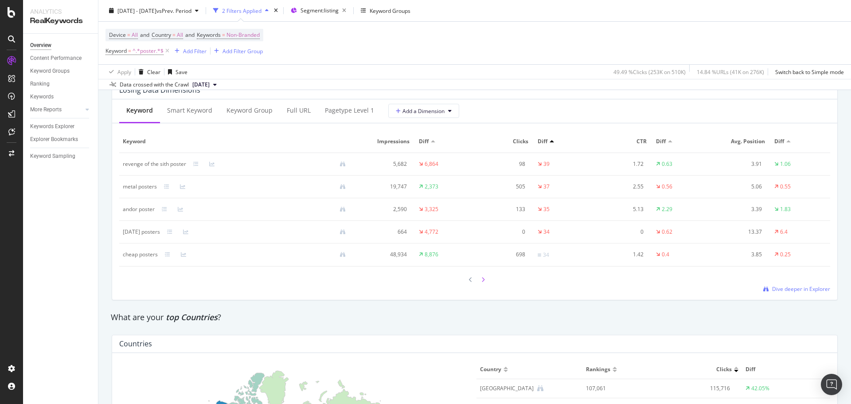
click at [481, 279] on icon at bounding box center [483, 279] width 4 height 5
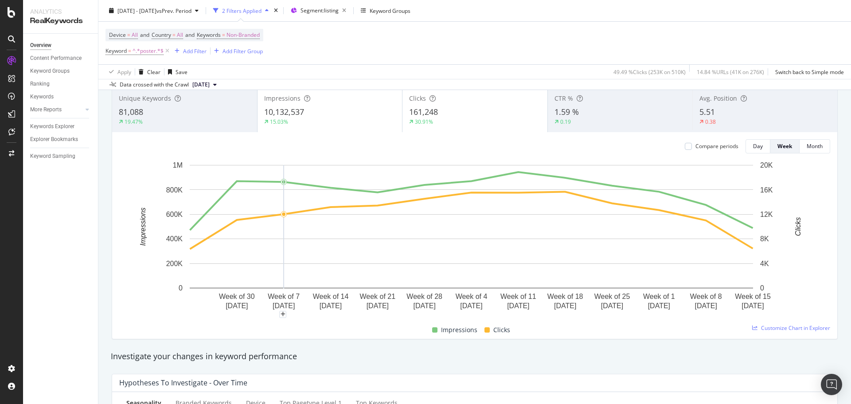
scroll to position [0, 0]
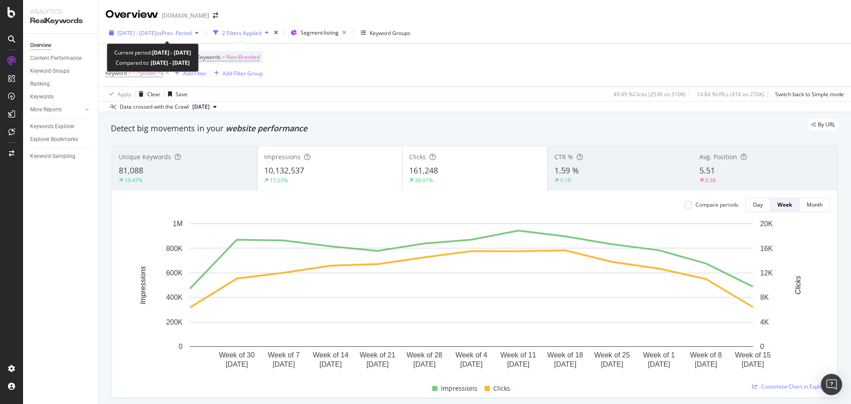
click at [192, 32] on span "vs Prev. Period" at bounding box center [174, 33] width 35 height 8
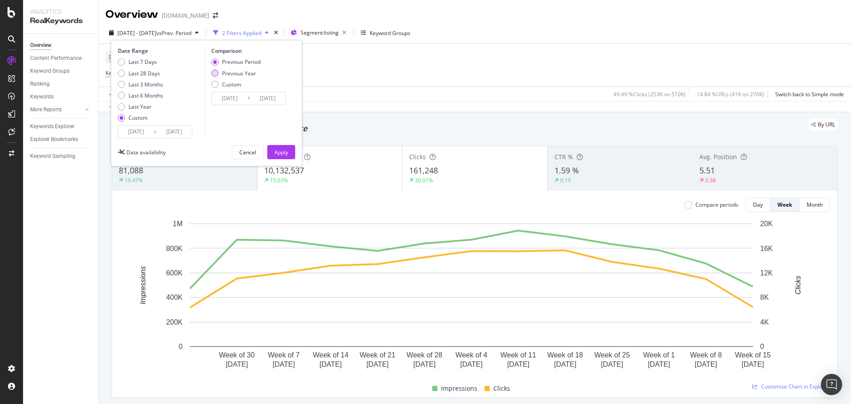
click at [217, 74] on div "Previous Year" at bounding box center [214, 73] width 7 height 7
type input "[DATE]"
click at [277, 156] on div "Apply" at bounding box center [281, 153] width 14 height 8
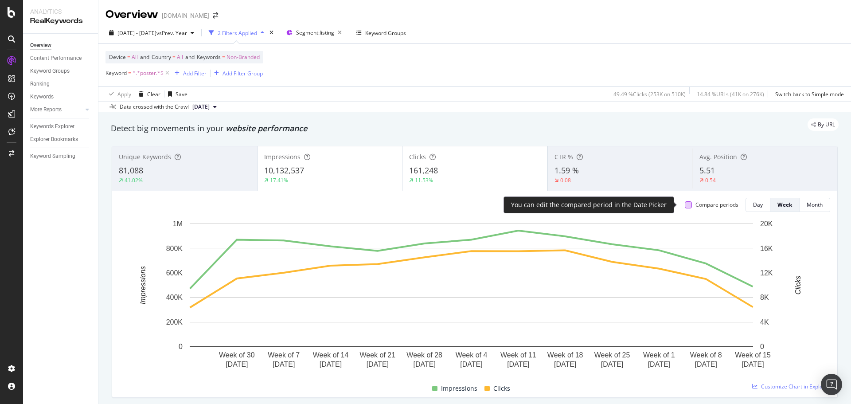
click at [685, 206] on div at bounding box center [688, 204] width 7 height 7
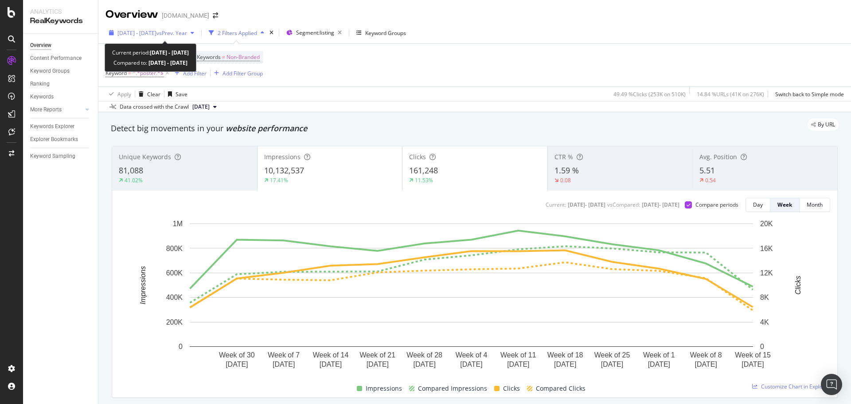
click at [187, 31] on span "vs Prev. Year" at bounding box center [172, 33] width 31 height 8
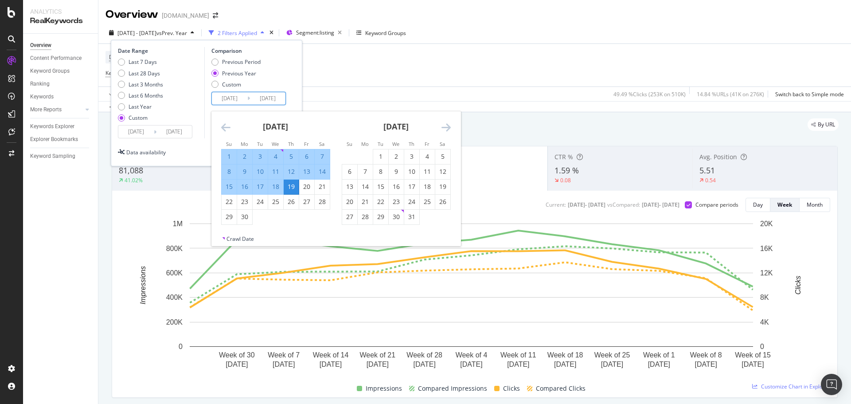
click at [225, 99] on input "[DATE]" at bounding box center [229, 98] width 35 height 12
type input "[DATE]"
click at [265, 100] on input "[DATE]" at bounding box center [267, 98] width 35 height 12
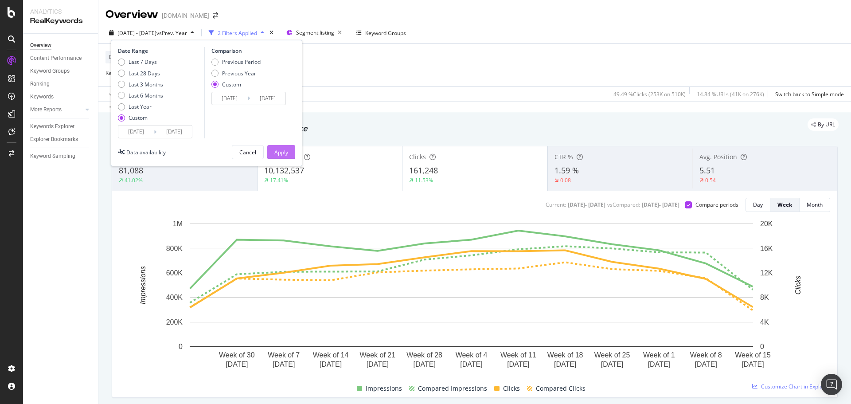
type input "[DATE]"
click at [275, 150] on div "Apply" at bounding box center [281, 153] width 14 height 8
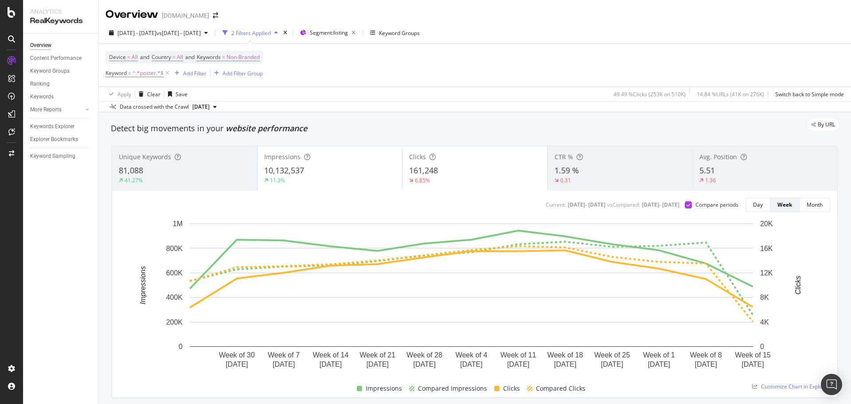
click at [718, 169] on div "5.51" at bounding box center [765, 171] width 131 height 12
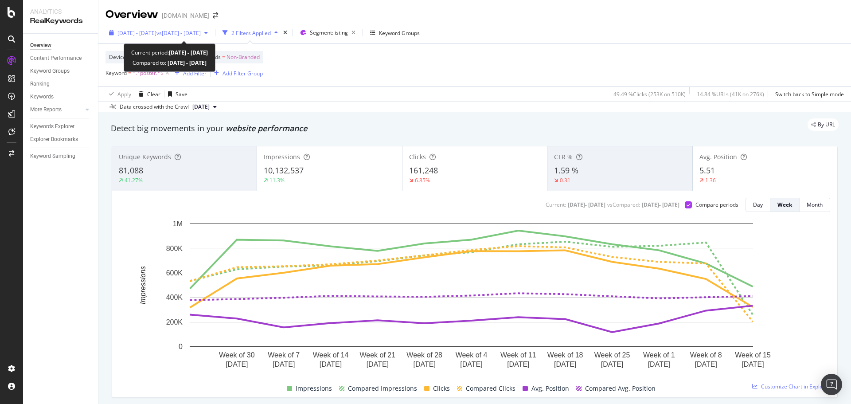
click at [201, 30] on span "vs [DATE] - [DATE]" at bounding box center [179, 33] width 44 height 8
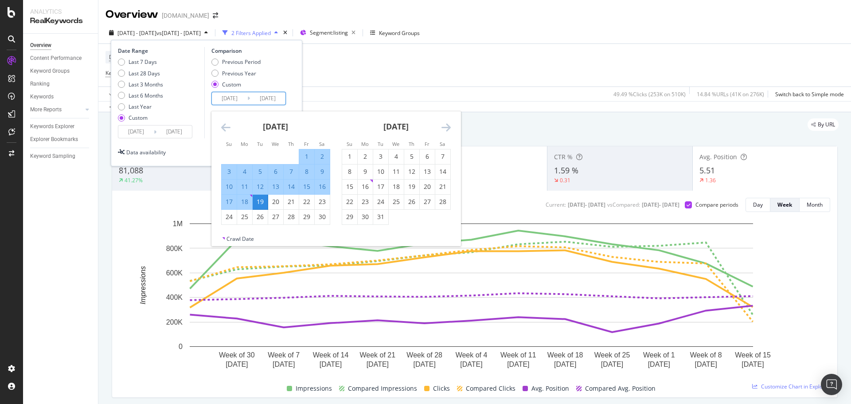
click at [227, 97] on input "[DATE]" at bounding box center [229, 98] width 35 height 12
type input "[DATE]"
click at [265, 98] on input "[DATE]" at bounding box center [267, 98] width 35 height 12
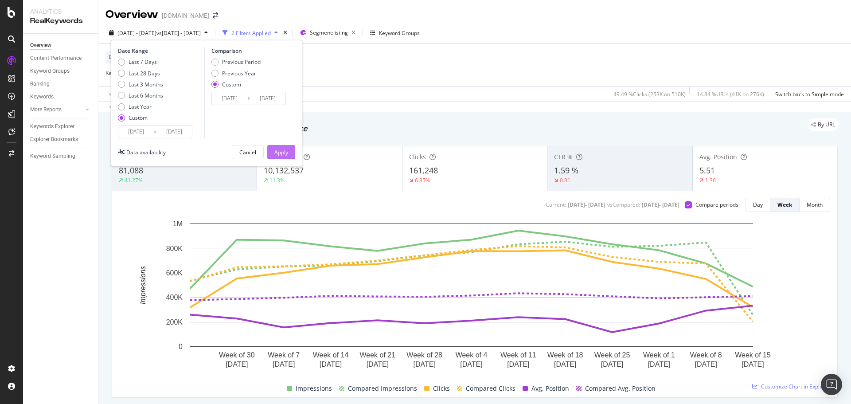
type input "[DATE]"
click at [284, 149] on div "Apply" at bounding box center [281, 153] width 14 height 8
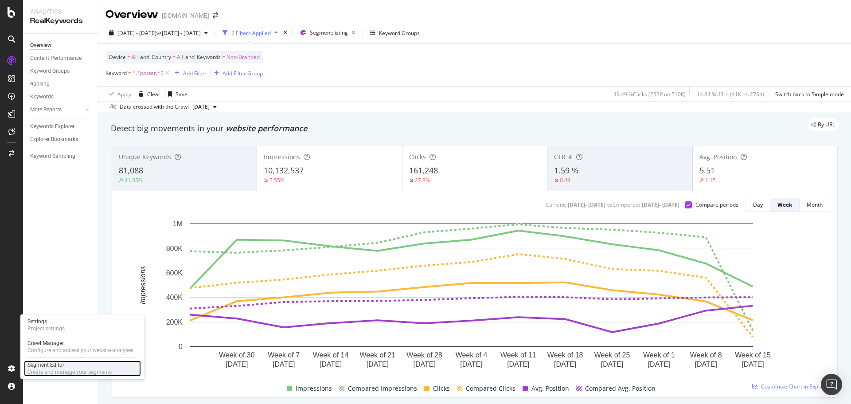
click at [55, 367] on div "Segment Editor" at bounding box center [69, 364] width 84 height 7
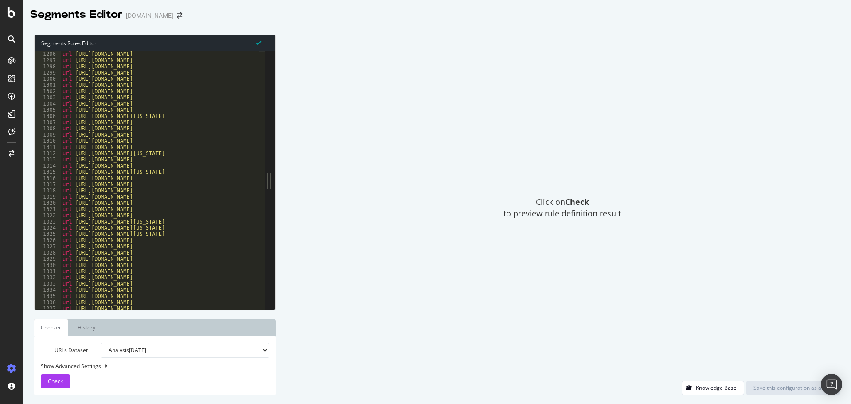
scroll to position [4703, 0]
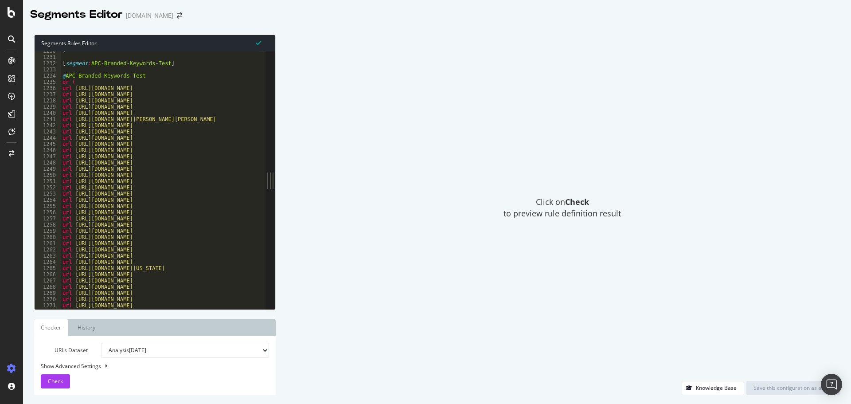
click at [110, 76] on div ") [ segment : APC-Branded-Keywords-Test ] @ APC-Branded-Keywords-Test or ( url …" at bounding box center [286, 179] width 451 height 263
click at [107, 67] on div ") [ segment : APC-Branded-Keywords-Test ] @ APC-Branded-Keywords-Test or ( url …" at bounding box center [286, 179] width 451 height 263
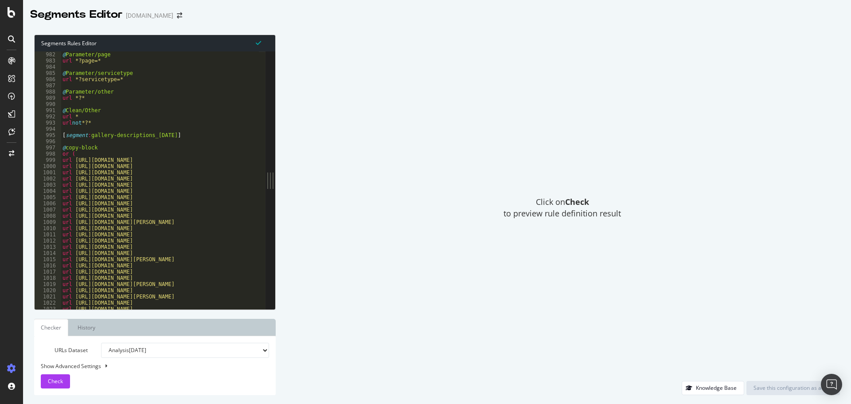
scroll to position [3761, 0]
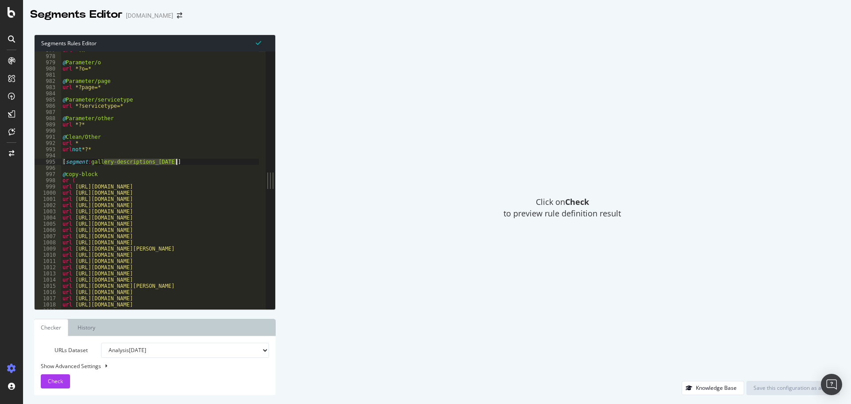
drag, startPoint x: 103, startPoint y: 164, endPoint x: 178, endPoint y: 164, distance: 74.9
click at [178, 164] on div "url *?n=* @ Parameter/o url *?o=* @ Parameter/page url *?page=* @ Parameter/ser…" at bounding box center [286, 178] width 451 height 263
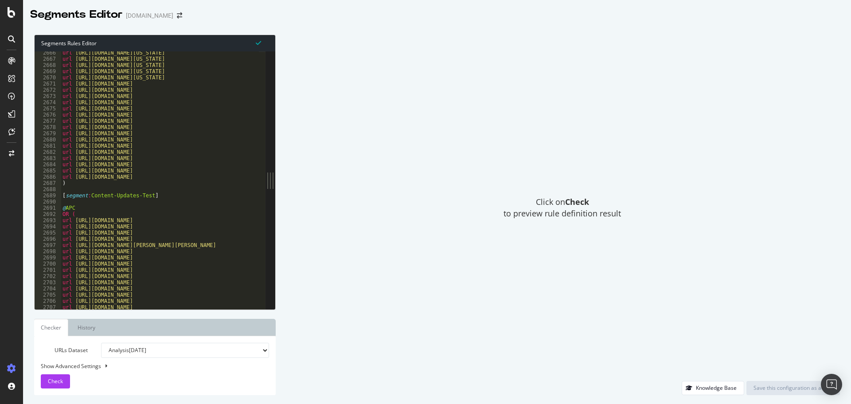
scroll to position [10279, 0]
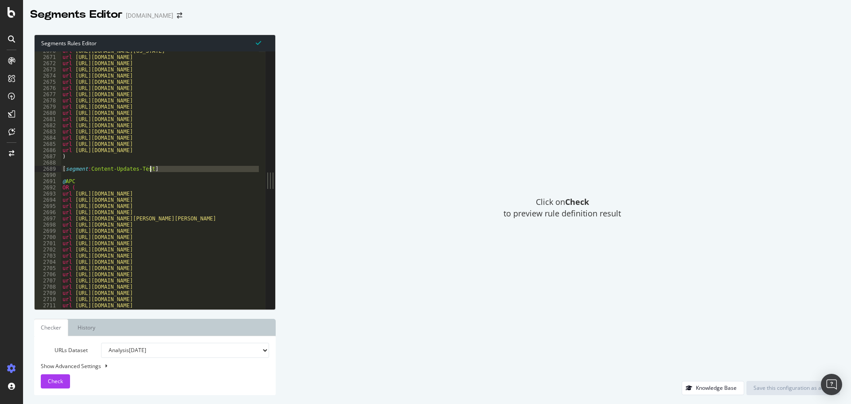
drag, startPoint x: 97, startPoint y: 172, endPoint x: 155, endPoint y: 171, distance: 58.1
click at [155, 171] on div "url [URL][DOMAIN_NAME][US_STATE] url [URL][DOMAIN_NAME] url [URL][DOMAIN_NAME] …" at bounding box center [286, 179] width 451 height 263
click at [188, 197] on div "url [URL][DOMAIN_NAME][US_STATE] url [URL][DOMAIN_NAME] url [URL][DOMAIN_NAME] …" at bounding box center [286, 179] width 451 height 263
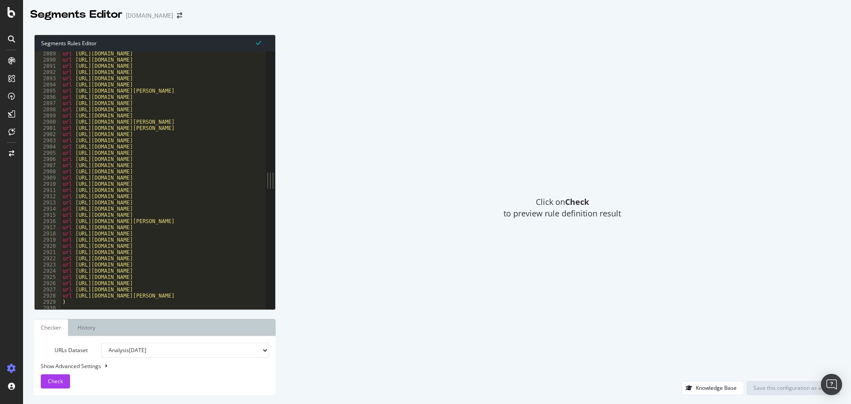
scroll to position [11269, 0]
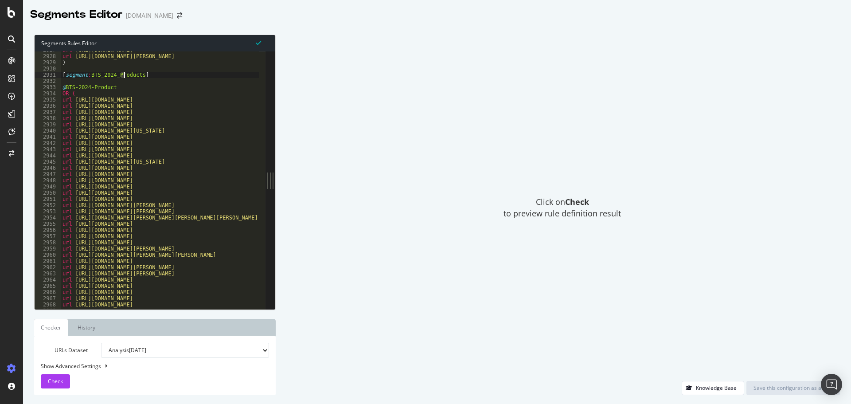
drag, startPoint x: 122, startPoint y: 76, endPoint x: 138, endPoint y: 75, distance: 16.0
click at [131, 76] on div "url [URL][DOMAIN_NAME] url [URL][DOMAIN_NAME][PERSON_NAME] ) [ segment : BTS_20…" at bounding box center [286, 178] width 451 height 263
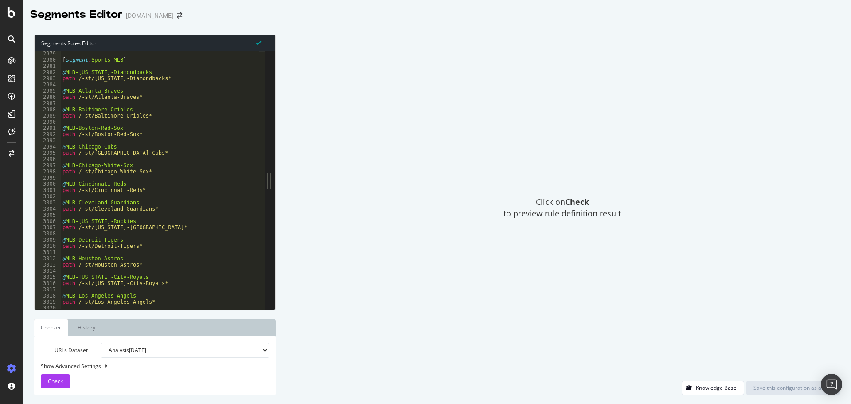
scroll to position [11401, 0]
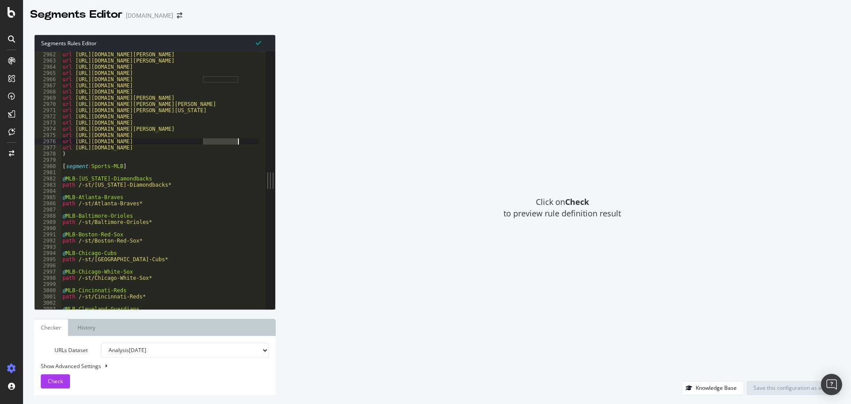
drag, startPoint x: 204, startPoint y: 141, endPoint x: 220, endPoint y: 109, distance: 35.7
click at [237, 138] on div "url [URL][DOMAIN_NAME][PERSON_NAME] url [URL][DOMAIN_NAME][PERSON_NAME] url [UR…" at bounding box center [286, 182] width 451 height 263
click at [203, 77] on div "url [URL][DOMAIN_NAME][PERSON_NAME] url [URL][DOMAIN_NAME][PERSON_NAME] url [UR…" at bounding box center [286, 182] width 451 height 263
type textarea "url [URL][DOMAIN_NAME]"
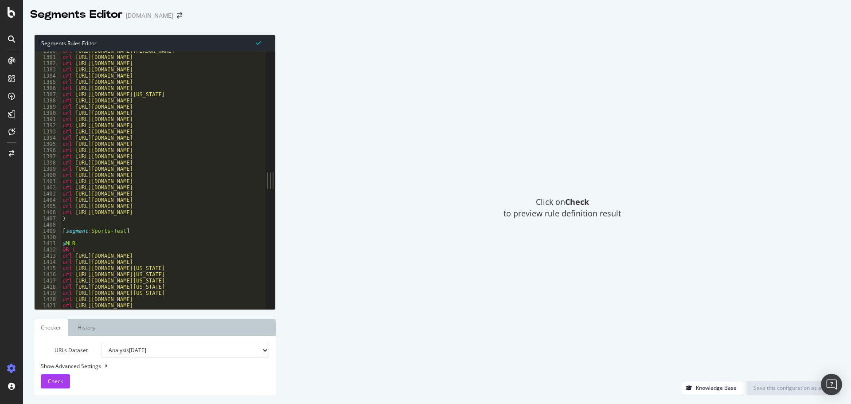
scroll to position [5312, 0]
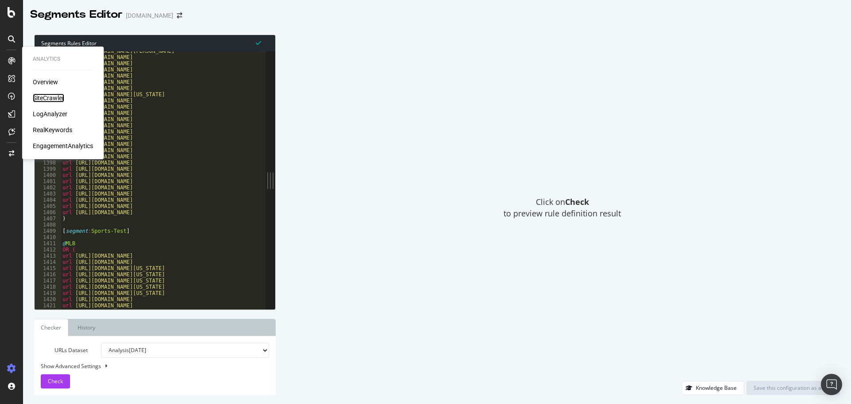
click at [43, 94] on div "SiteCrawler" at bounding box center [48, 98] width 31 height 9
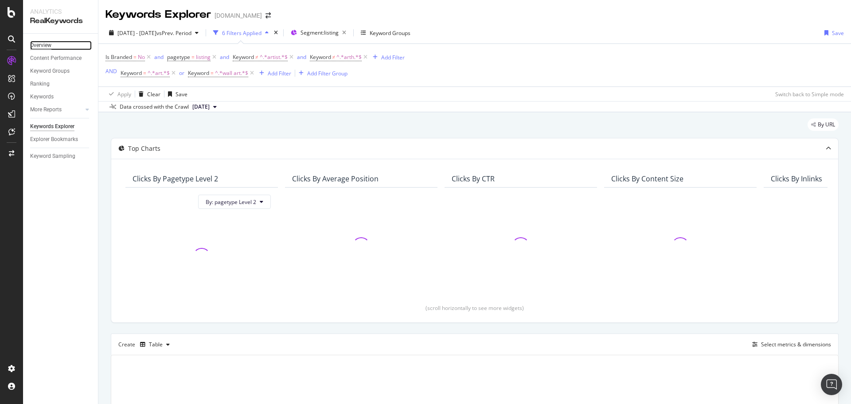
click at [51, 48] on div "Overview" at bounding box center [40, 45] width 21 height 9
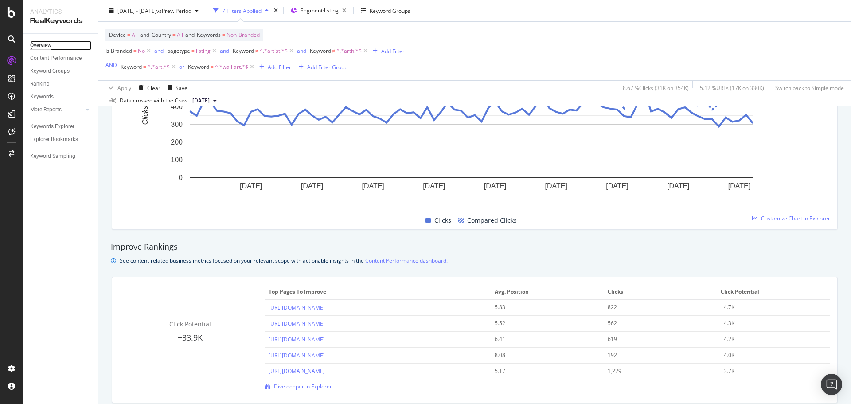
scroll to position [310, 0]
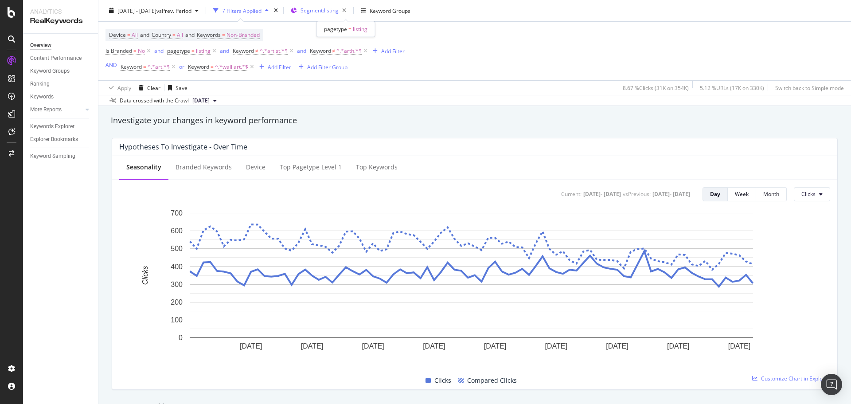
click at [339, 12] on span "Segment: listing" at bounding box center [320, 11] width 38 height 8
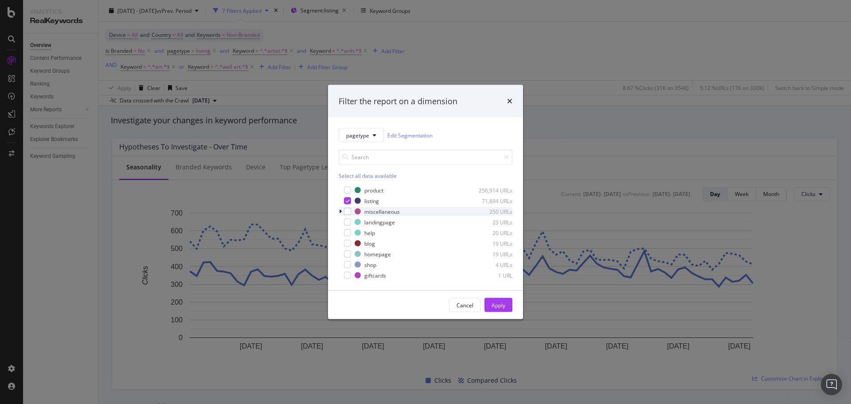
click at [340, 210] on icon "modal" at bounding box center [340, 211] width 3 height 5
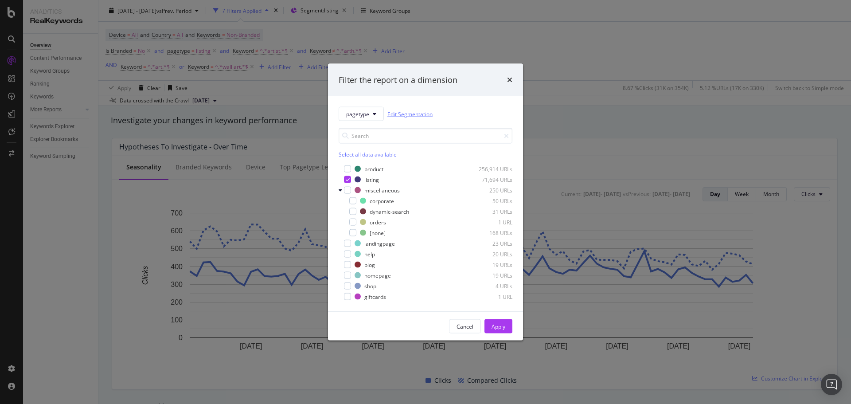
click at [400, 114] on link "Edit Segmentation" at bounding box center [409, 113] width 45 height 9
click at [368, 105] on div "pagetype Edit Segmentation Select all data available product 256,914 URLs listi…" at bounding box center [425, 203] width 195 height 215
click at [371, 111] on button "pagetype" at bounding box center [361, 114] width 45 height 14
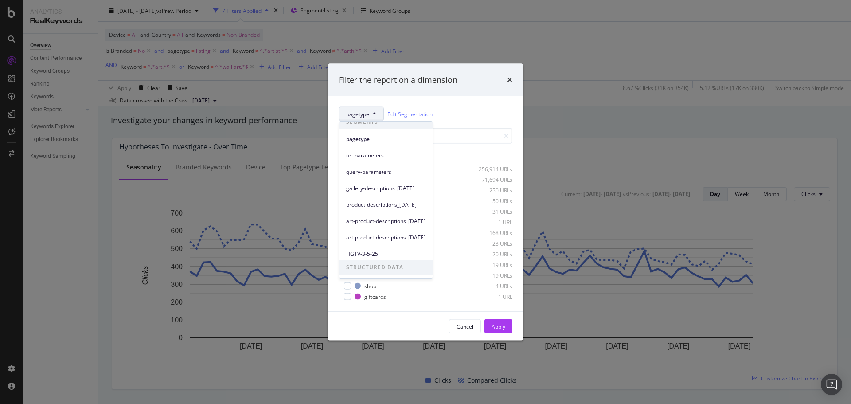
scroll to position [0, 0]
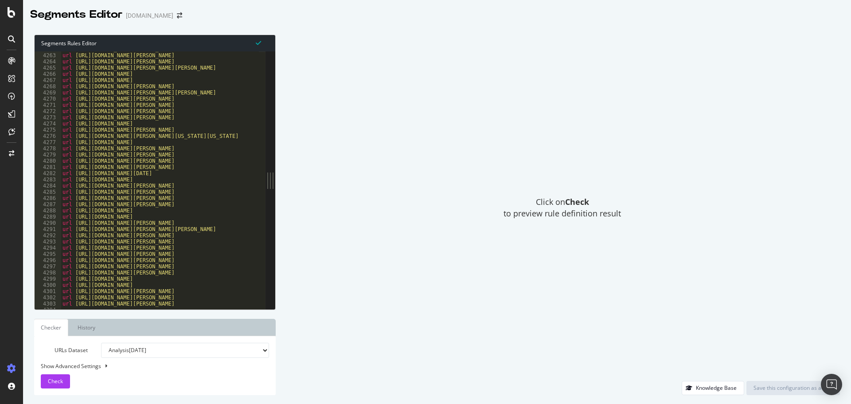
scroll to position [14277, 0]
